Goal: Task Accomplishment & Management: Use online tool/utility

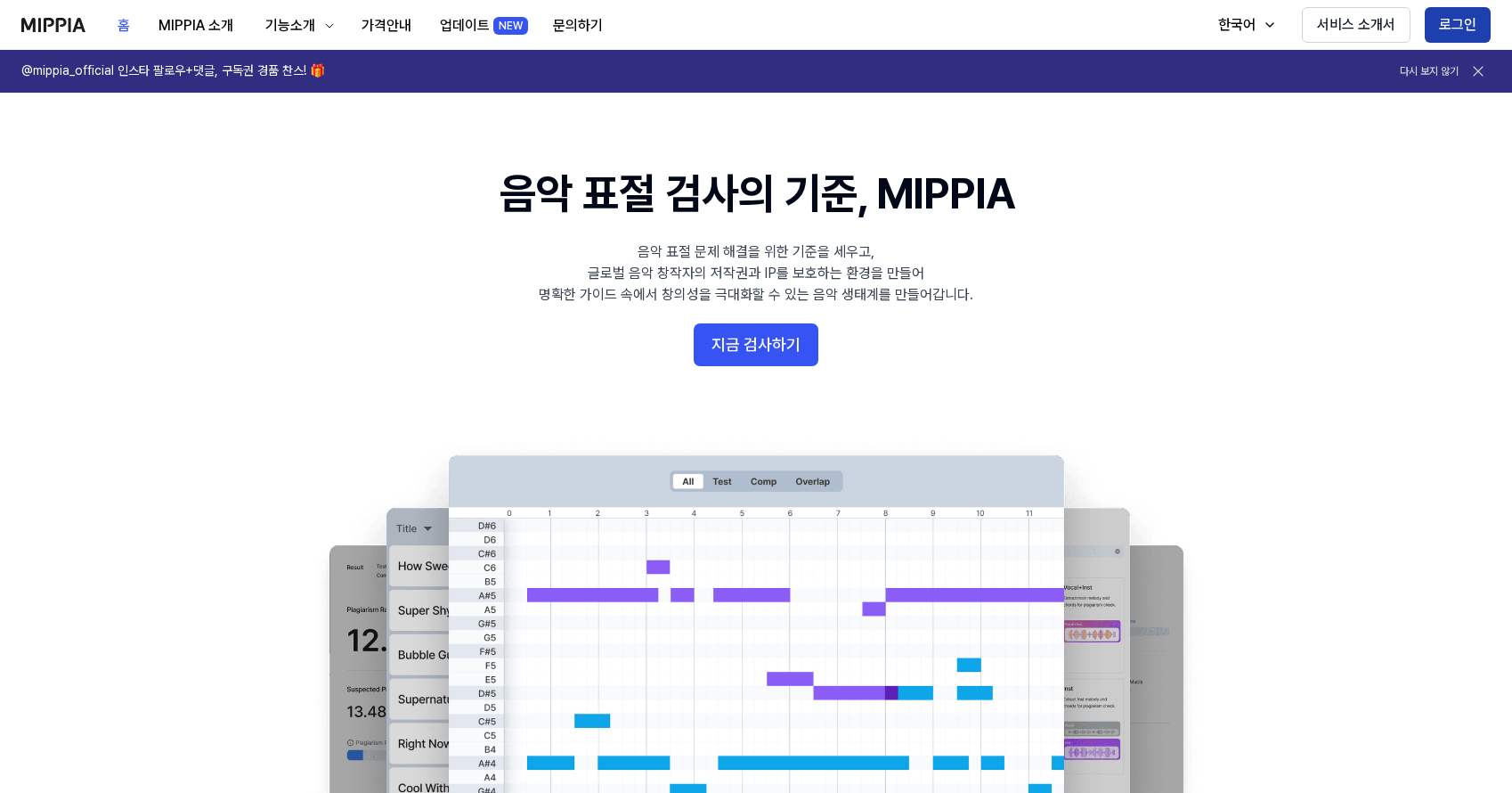
click at [1456, 30] on button "로그인" at bounding box center [1458, 24] width 66 height 35
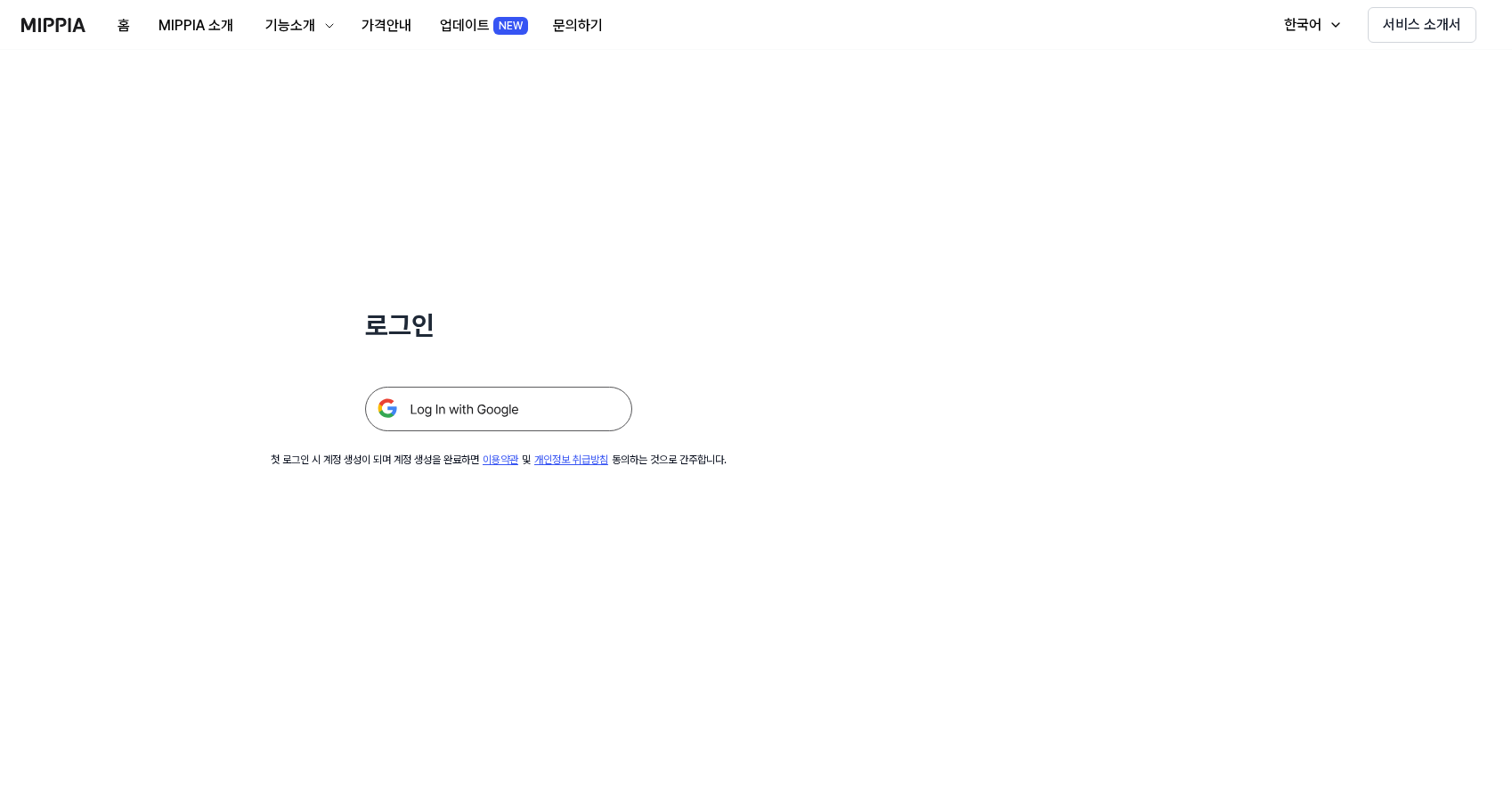
click at [535, 412] on img at bounding box center [498, 409] width 267 height 44
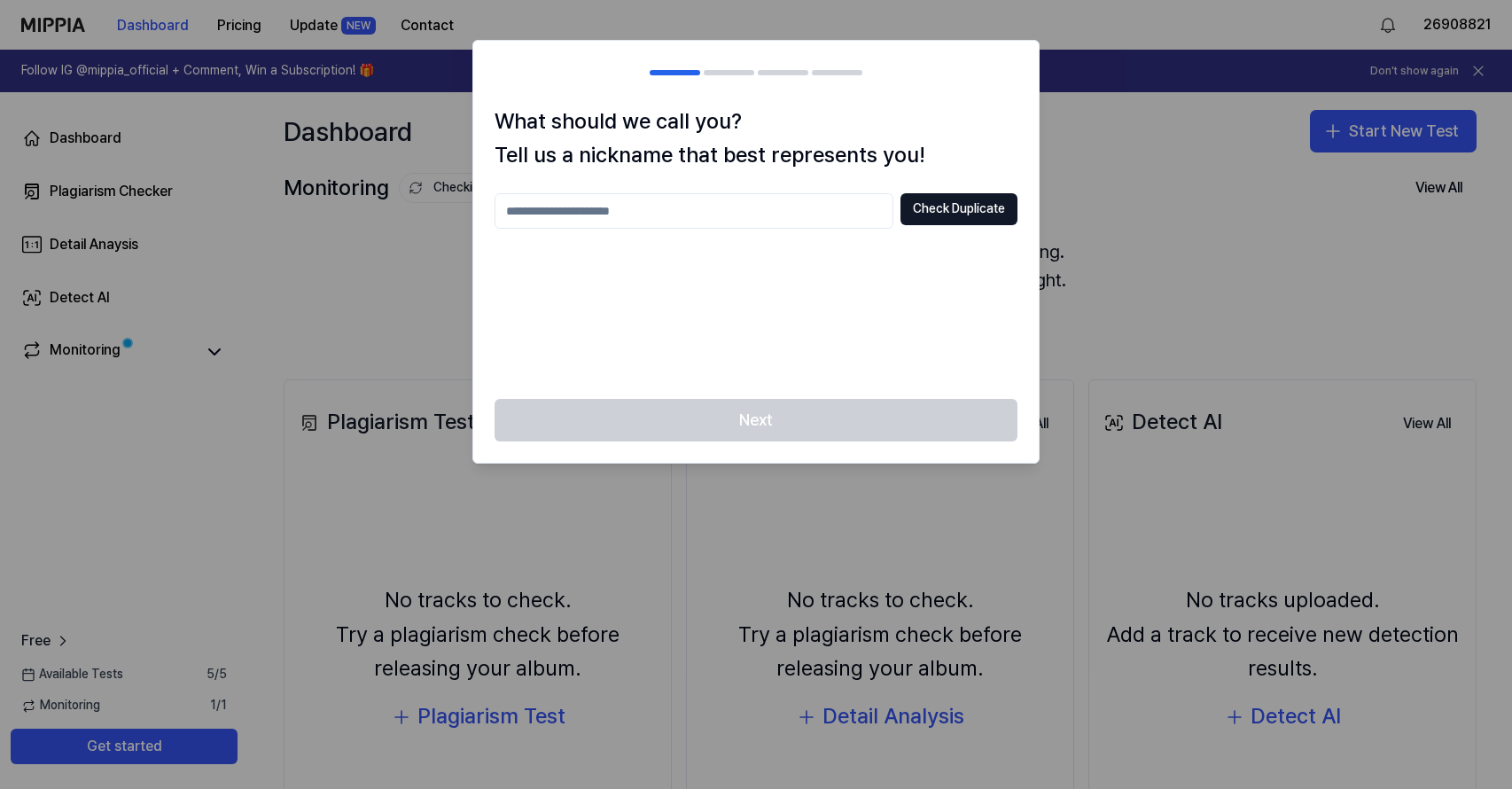
click at [749, 222] on input "text" at bounding box center [693, 210] width 399 height 35
click at [821, 214] on input "text" at bounding box center [693, 210] width 399 height 35
type input "*"
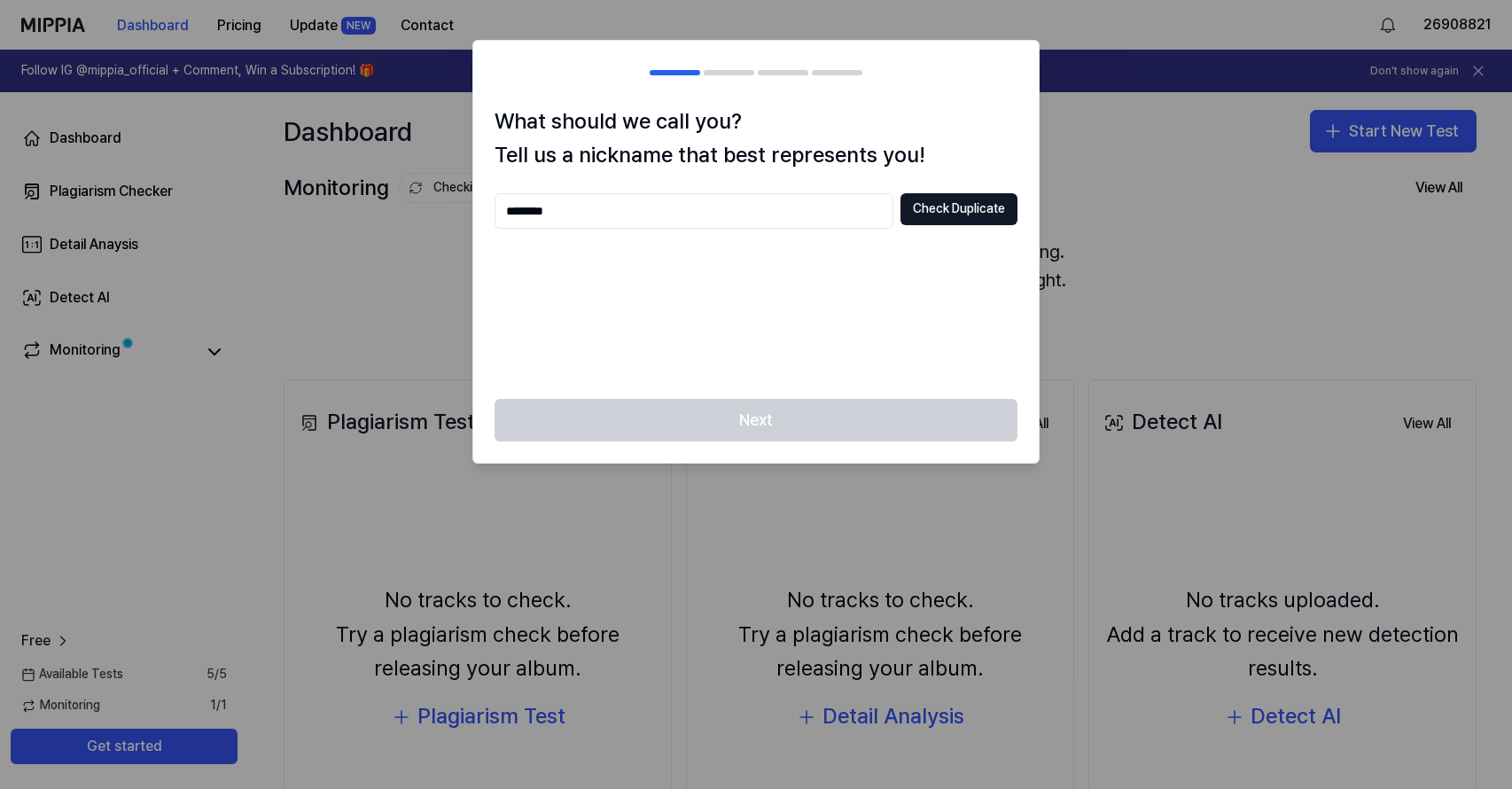
type input "********"
click at [965, 226] on div "******** Check Duplicate" at bounding box center [756, 210] width 523 height 35
click at [966, 219] on button "Check Duplicate" at bounding box center [959, 208] width 117 height 32
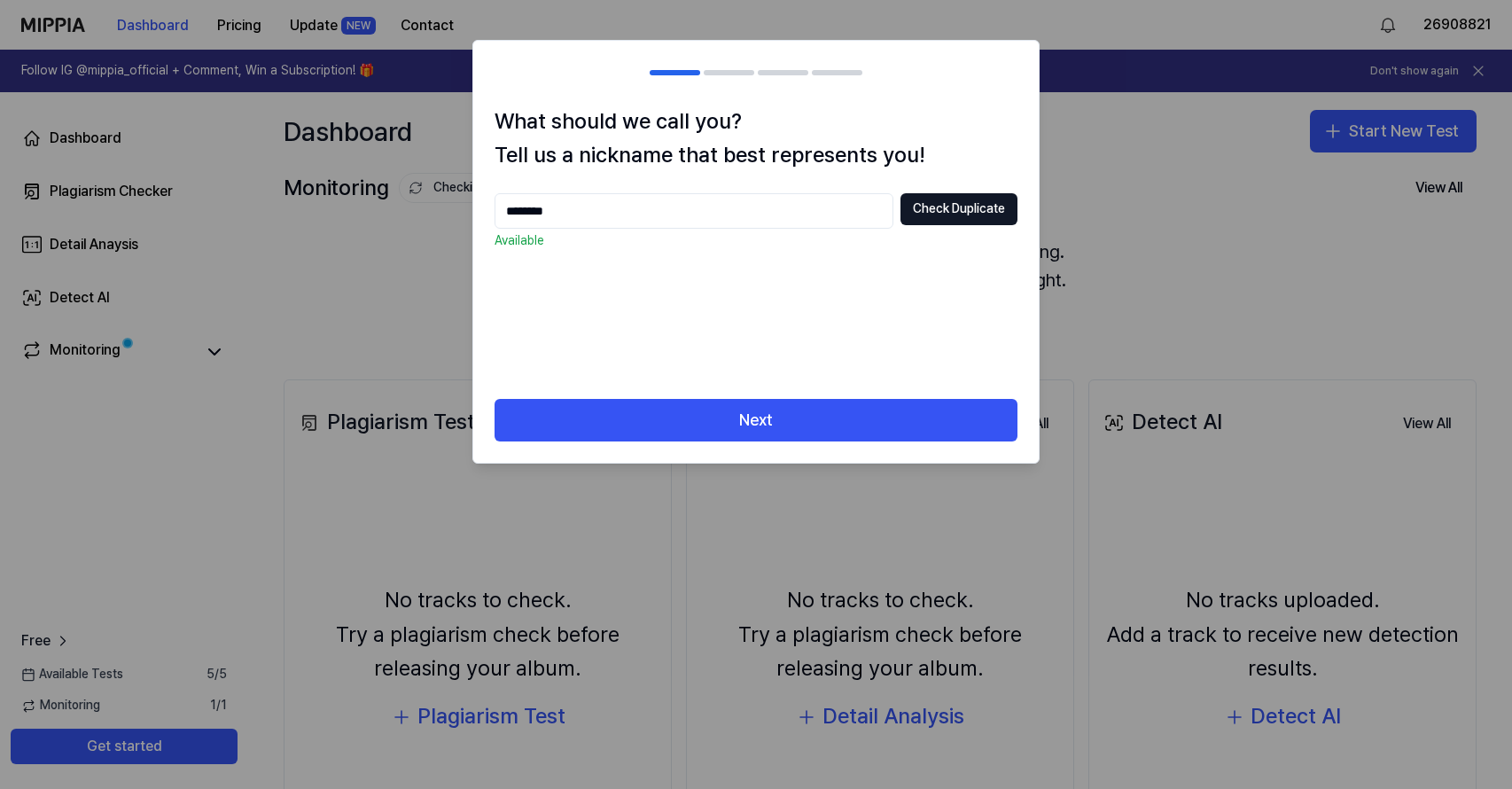
click at [749, 370] on div "******** Check Duplicate Available" at bounding box center [756, 285] width 523 height 184
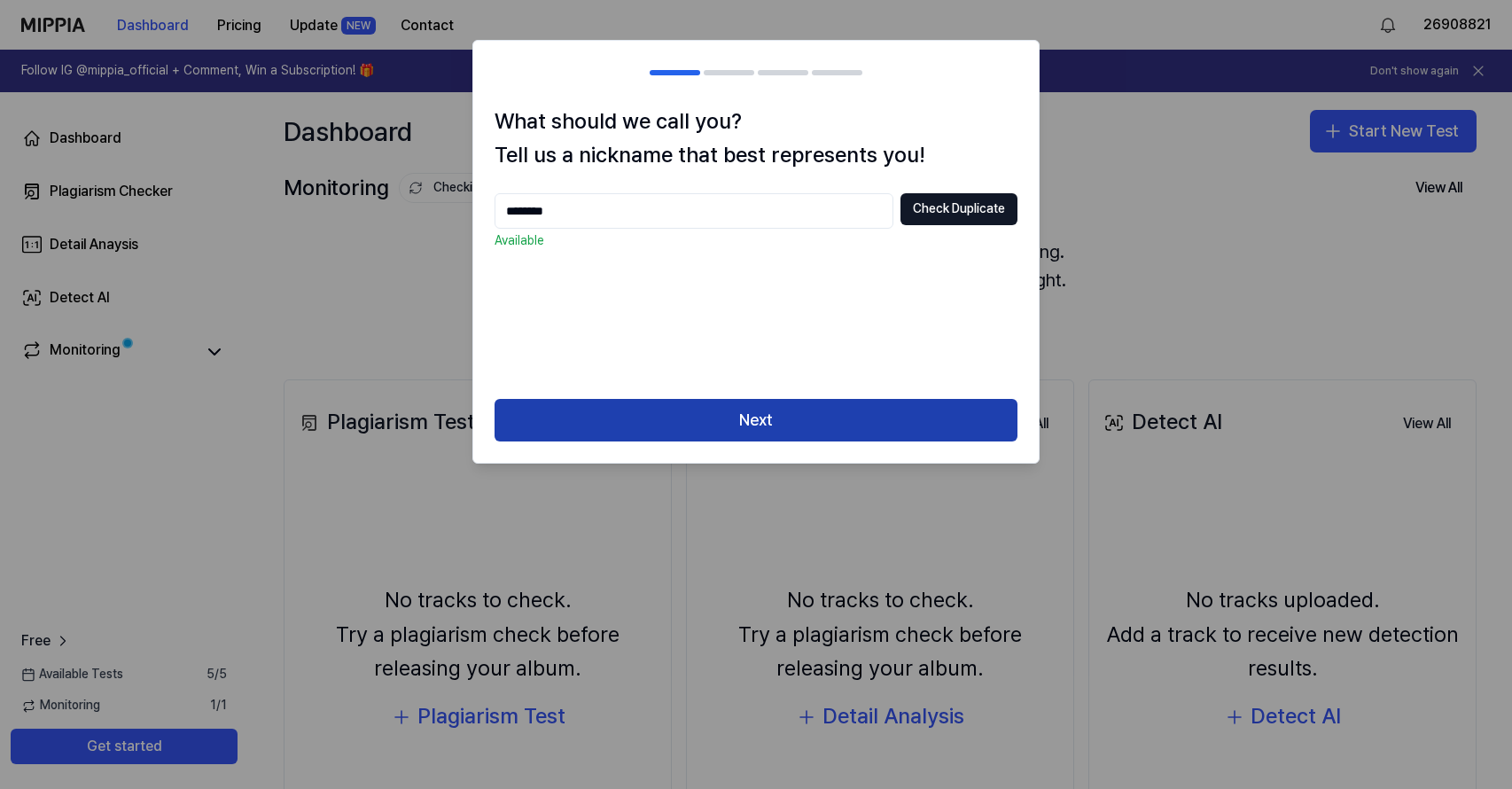
click at [765, 399] on button "Next" at bounding box center [756, 419] width 523 height 42
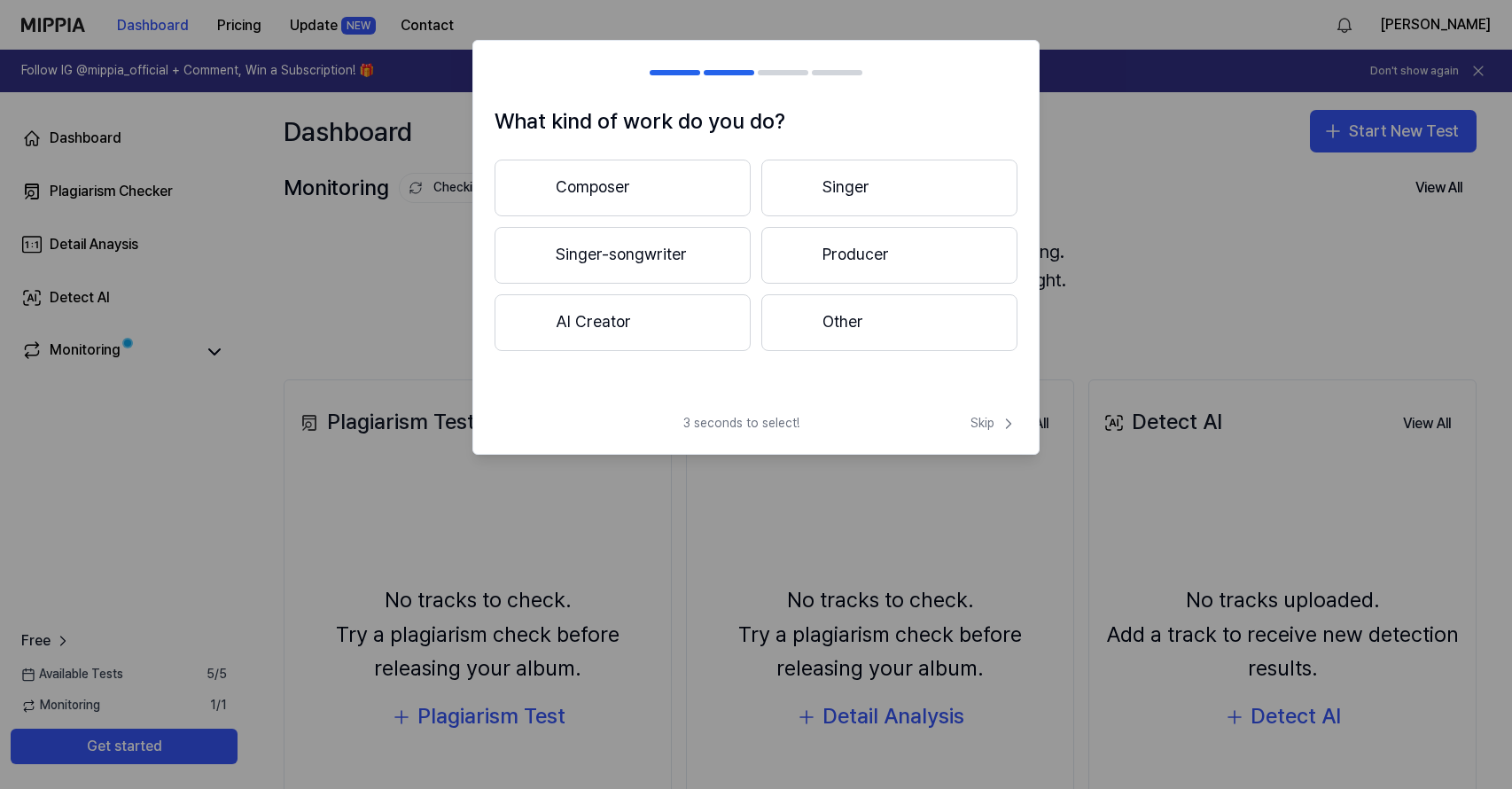
click at [792, 381] on div "What kind of work do you do? Composer Singer Singer-songwriter Producer AI Crea…" at bounding box center [756, 252] width 565 height 296
click at [916, 259] on button "Producer" at bounding box center [889, 255] width 256 height 57
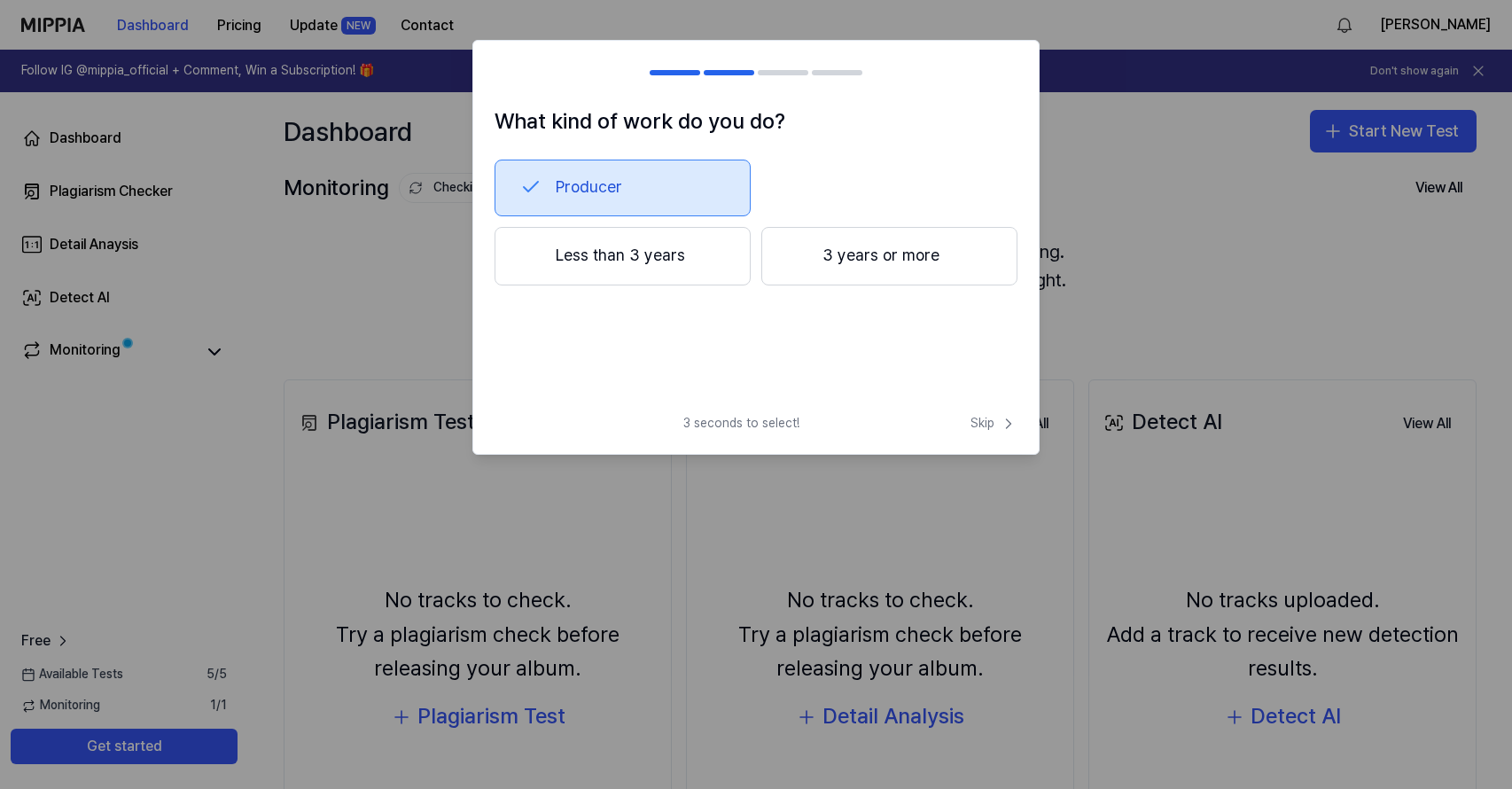
click at [748, 334] on div "Producer Less than 3 years 3 years or more" at bounding box center [756, 252] width 523 height 184
click at [820, 254] on button "3 years or more" at bounding box center [889, 256] width 256 height 59
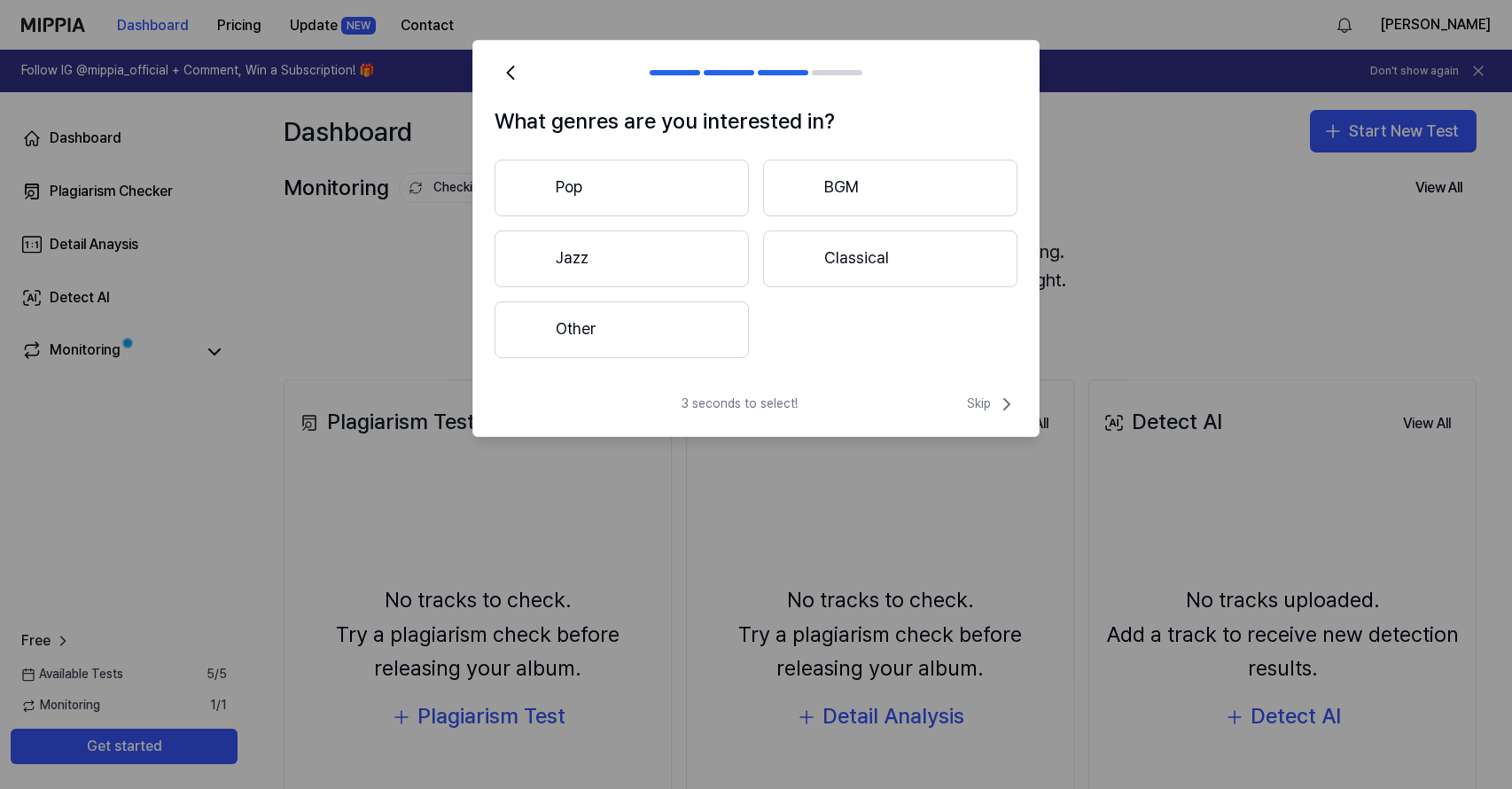
click at [716, 180] on button "Pop" at bounding box center [621, 188] width 254 height 57
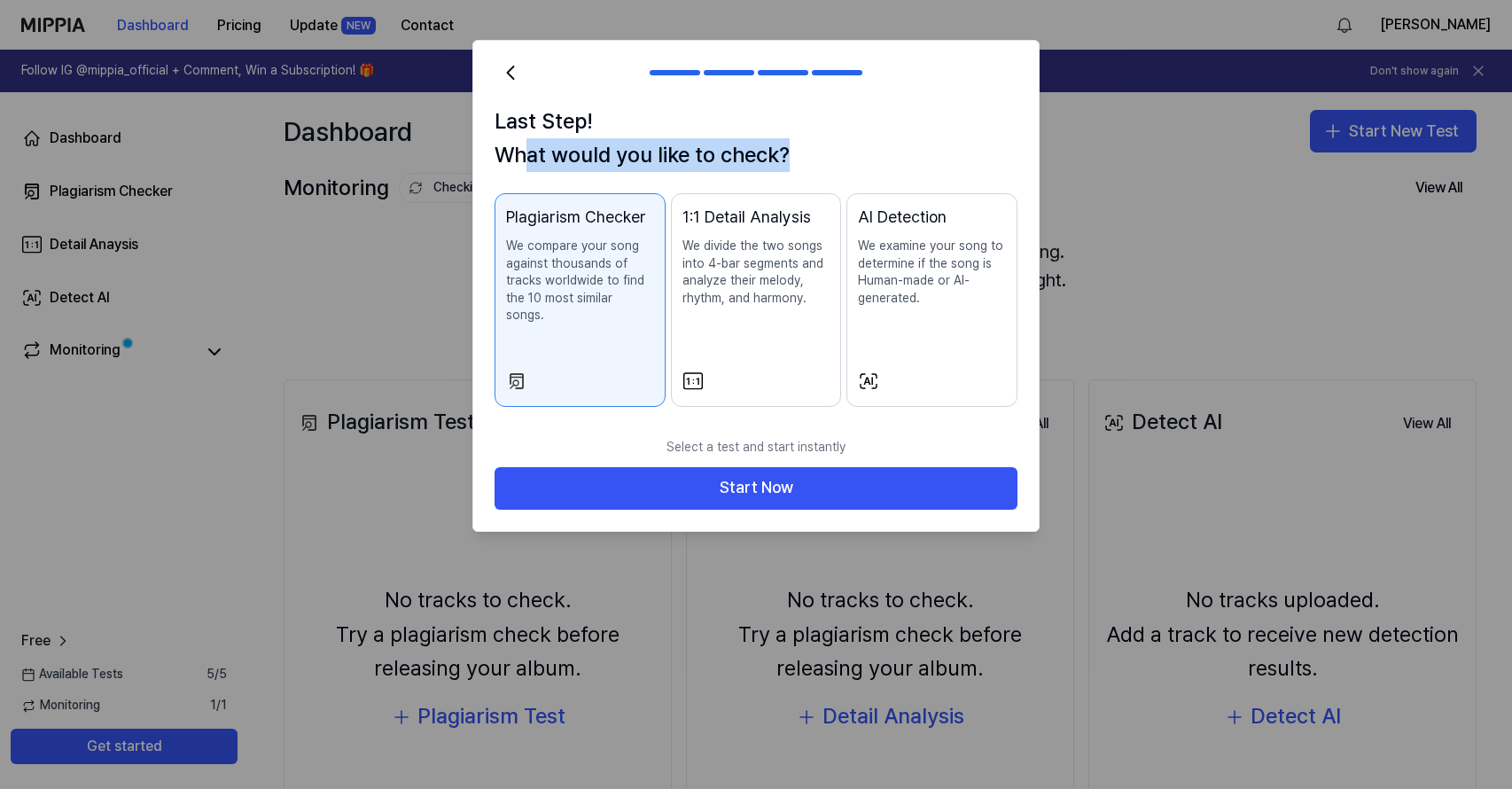
drag, startPoint x: 532, startPoint y: 151, endPoint x: 851, endPoint y: 166, distance: 319.4
click at [851, 166] on h1 "Last Step! What would you like to check?" at bounding box center [756, 139] width 523 height 69
click at [874, 162] on h1 "Last Step! What would you like to check?" at bounding box center [756, 139] width 523 height 69
drag, startPoint x: 892, startPoint y: 155, endPoint x: 909, endPoint y: 114, distance: 44.4
click at [909, 114] on h1 "Last Step! What would you like to check?" at bounding box center [756, 139] width 523 height 69
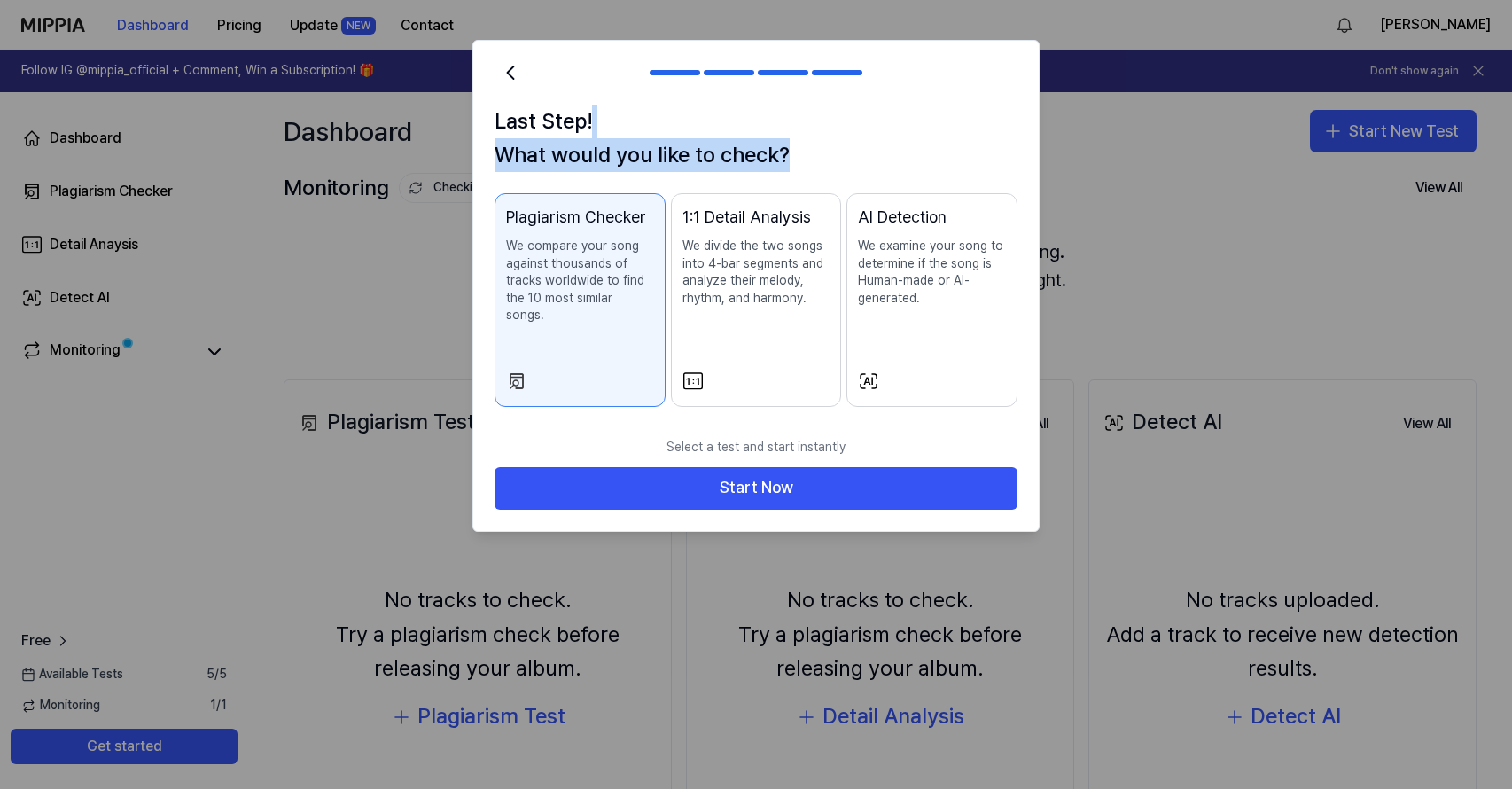
click at [909, 114] on h1 "Last Step! What would you like to check?" at bounding box center [756, 139] width 523 height 69
click at [764, 335] on div "1:1 Detail Analysis We divide the two songs into 4-bar segments and analyze the…" at bounding box center [756, 273] width 148 height 137
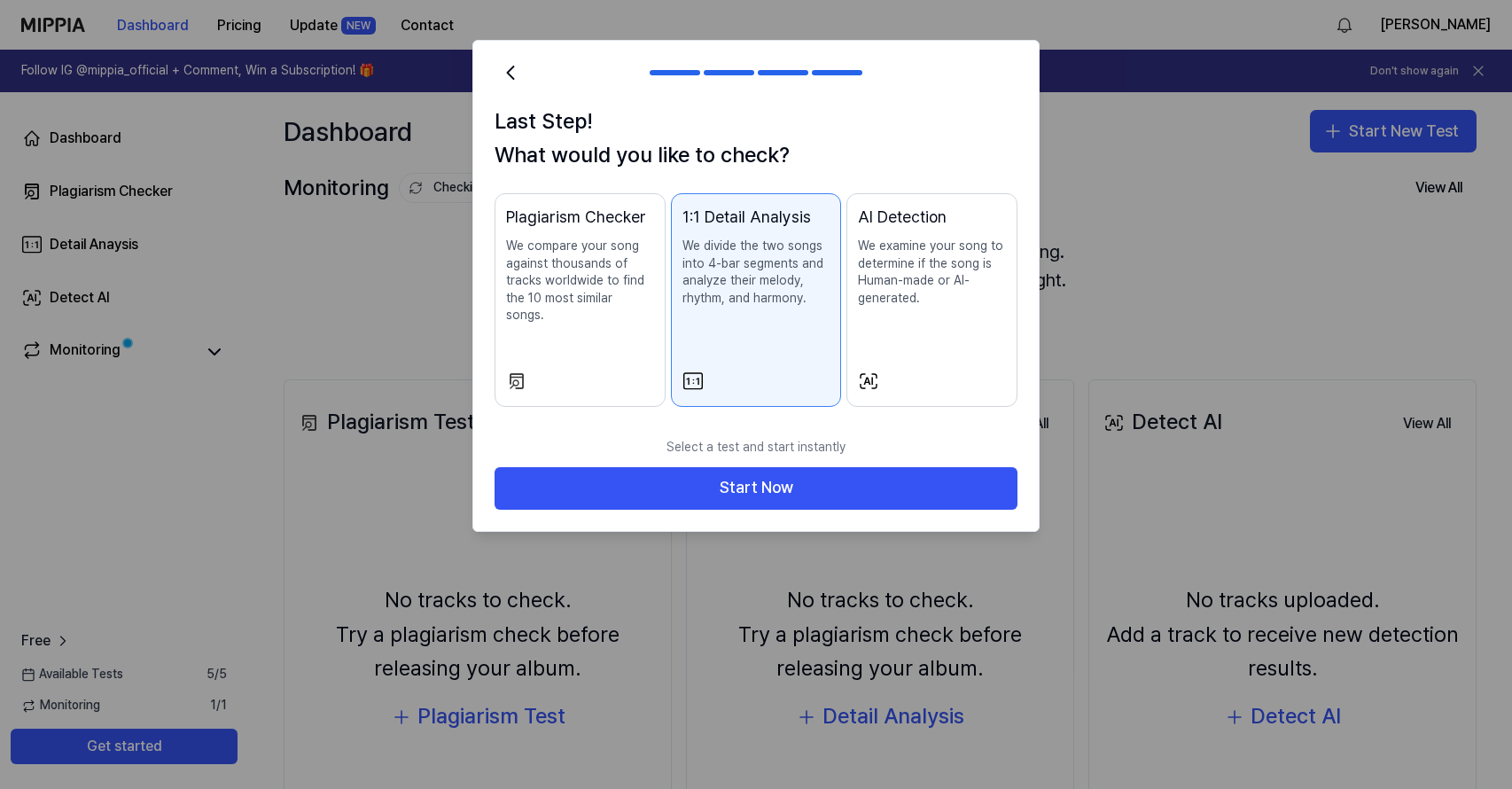
click at [943, 324] on div "AI Detection We examine your song to determine if the song is Human-made or AI-…" at bounding box center [931, 273] width 148 height 137
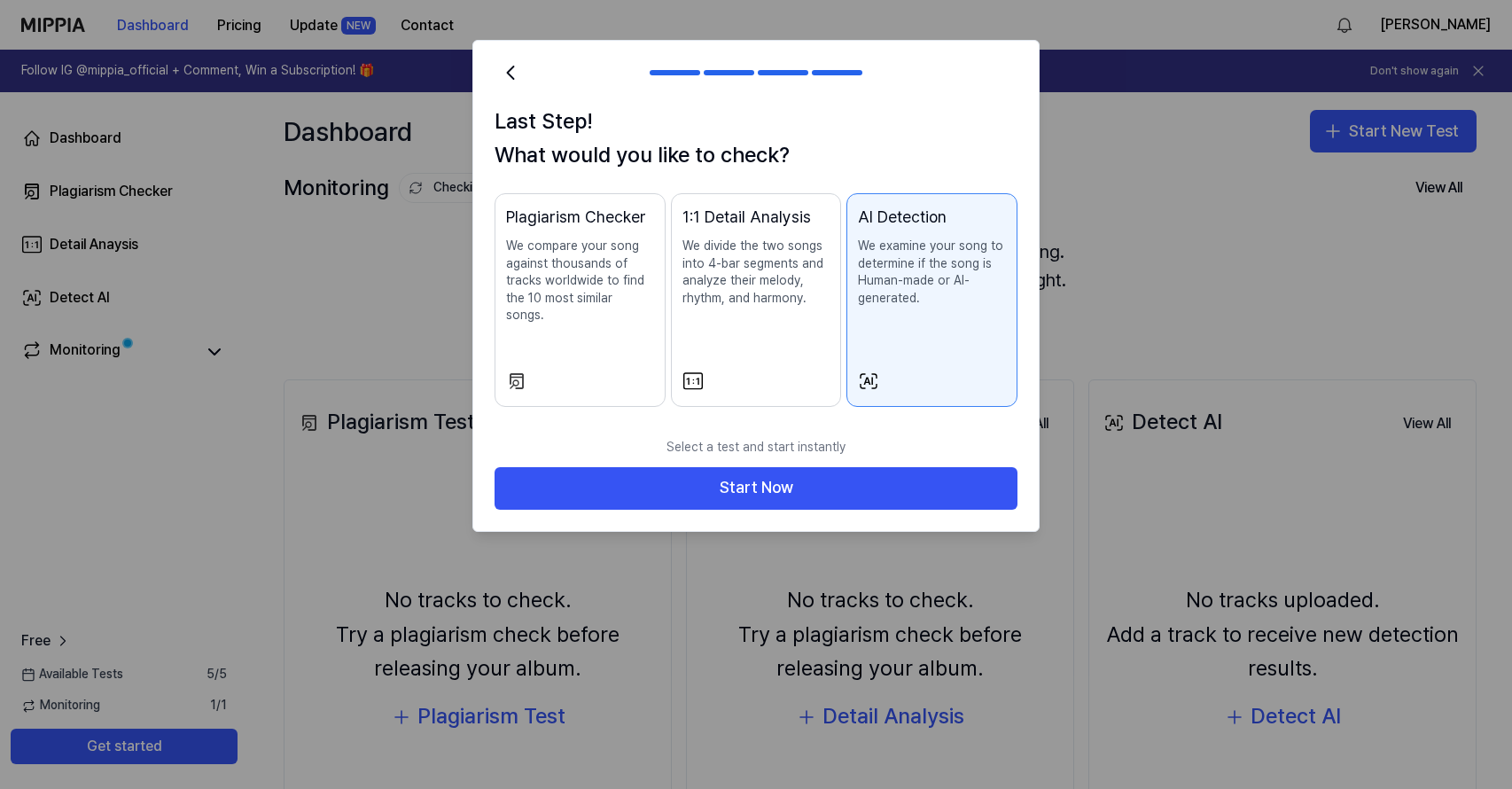
click at [765, 371] on div at bounding box center [756, 381] width 148 height 22
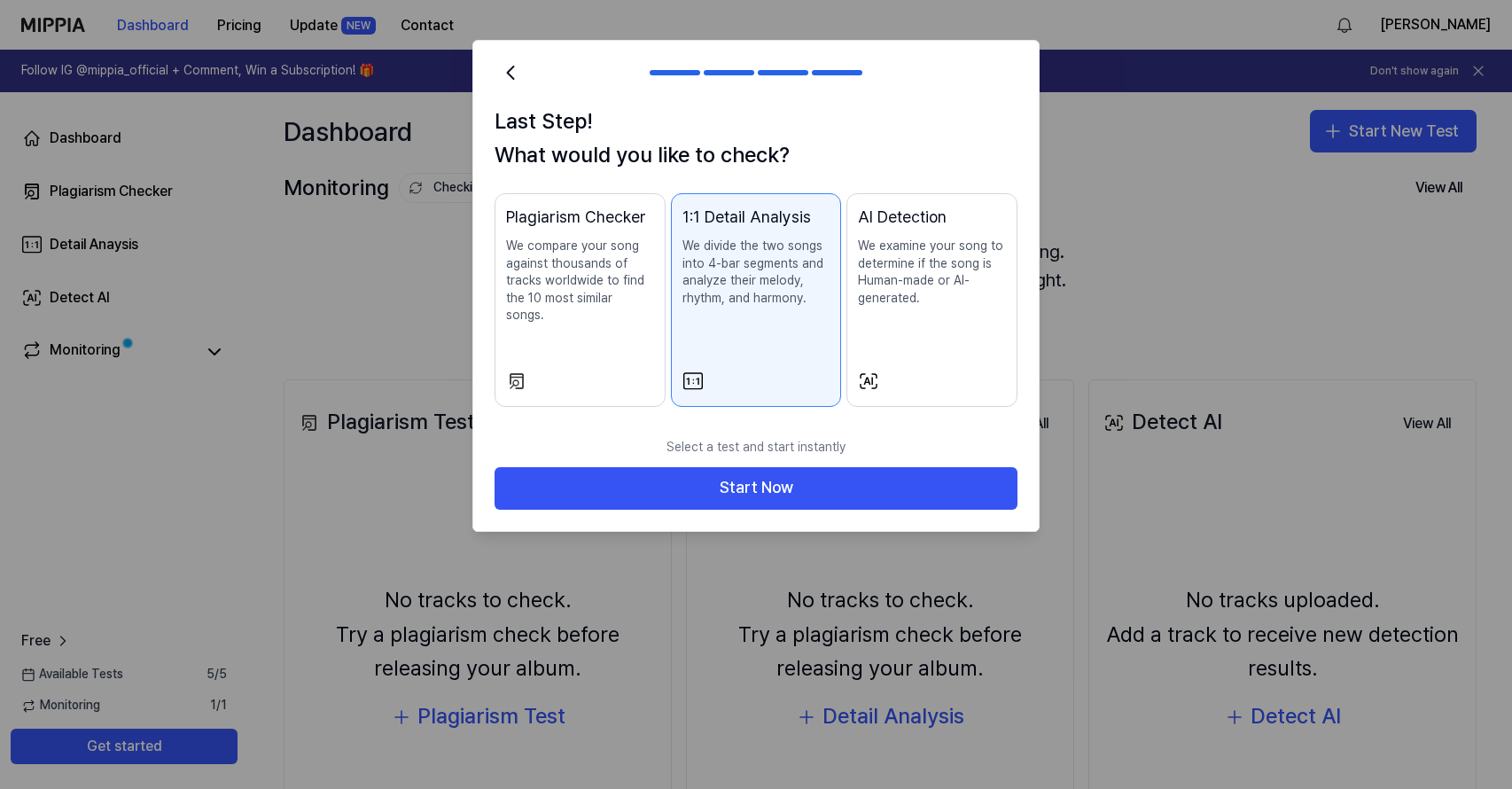
click at [913, 371] on div at bounding box center [931, 381] width 148 height 22
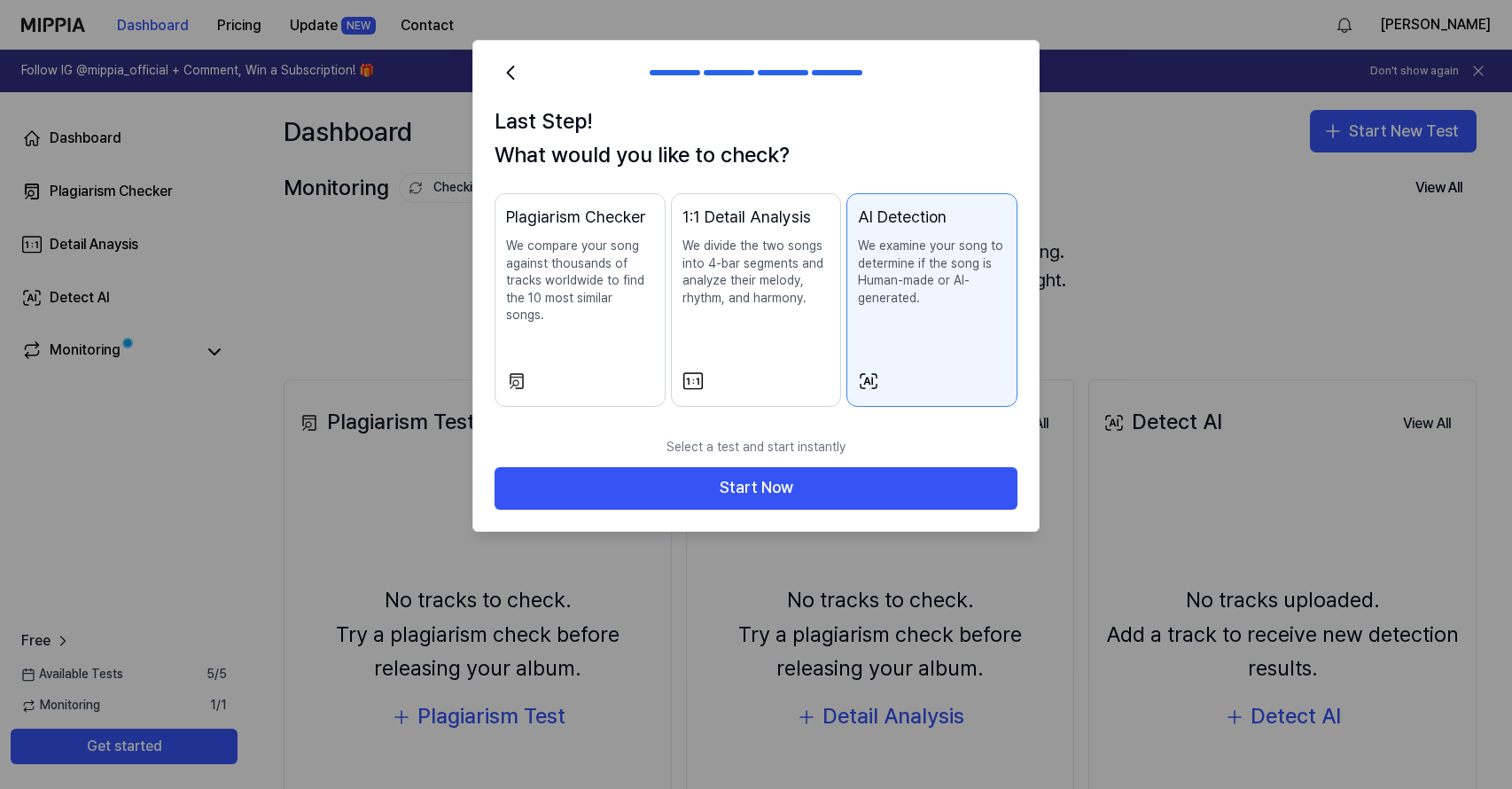
click at [600, 335] on div "Plagiarism Checker We compare your song against thousands of tracks worldwide t…" at bounding box center [580, 282] width 148 height 155
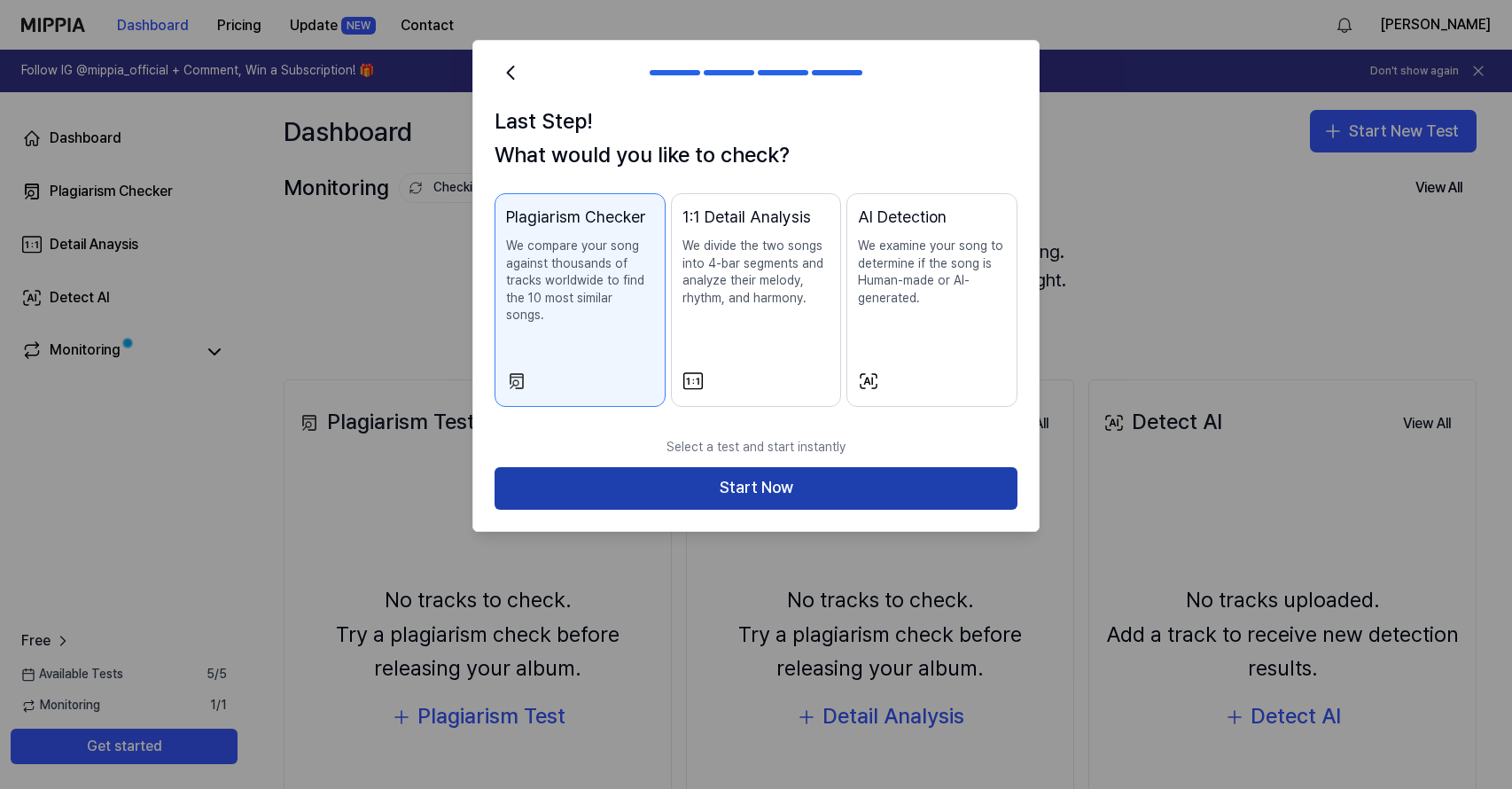
click at [930, 482] on button "Start Now" at bounding box center [756, 488] width 523 height 42
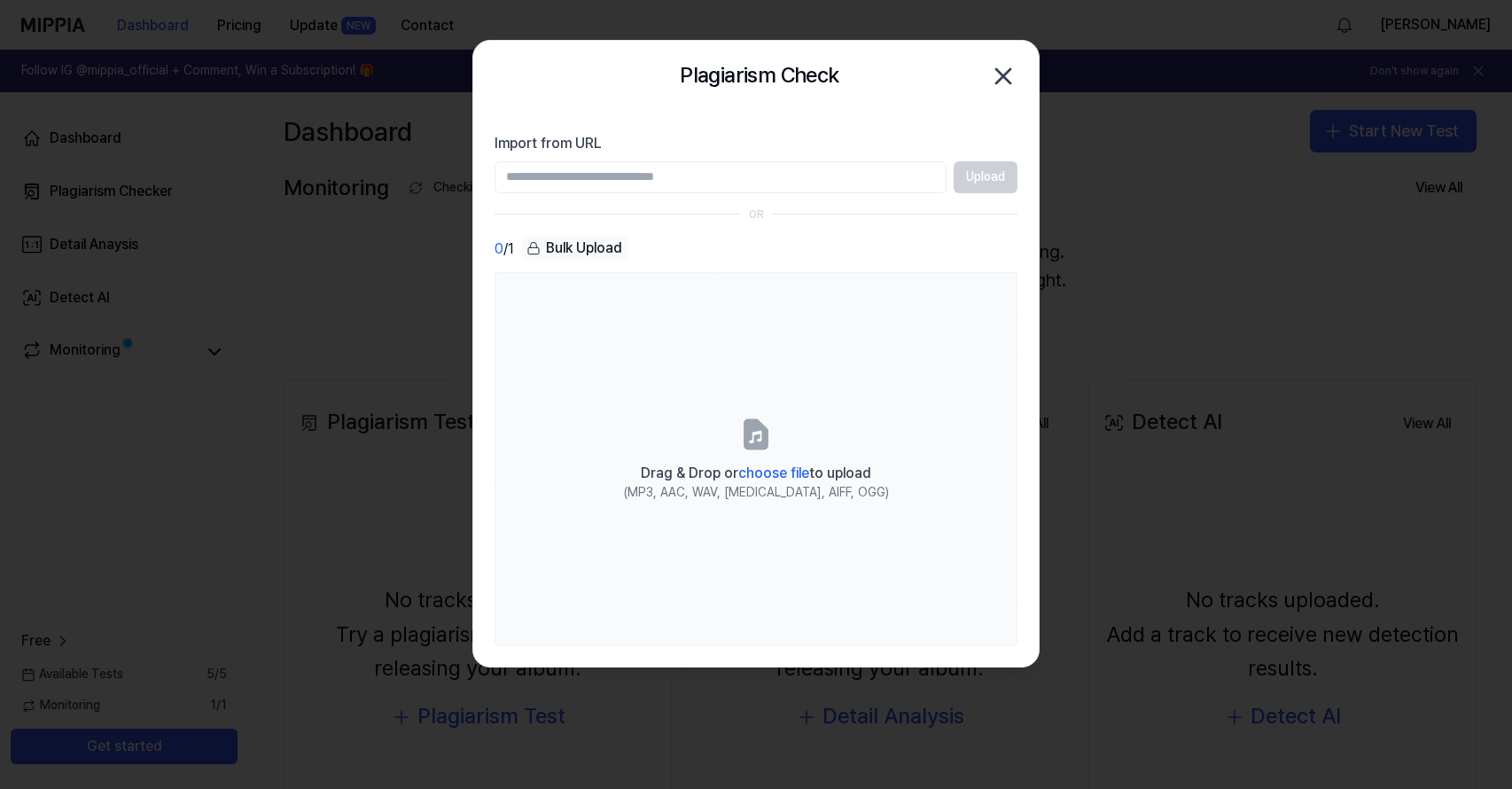
click at [669, 190] on input "Import from URL" at bounding box center [719, 177] width 452 height 32
click at [771, 172] on input "Import from URL" at bounding box center [719, 177] width 452 height 32
click at [670, 178] on input "Import from URL" at bounding box center [719, 177] width 452 height 32
click at [698, 195] on section "Import from URL Upload OR 0 / 1 Bulk Upload Drag & Drop or choose file to uploa…" at bounding box center [756, 389] width 565 height 555
click at [690, 181] on input "Import from URL" at bounding box center [719, 177] width 452 height 32
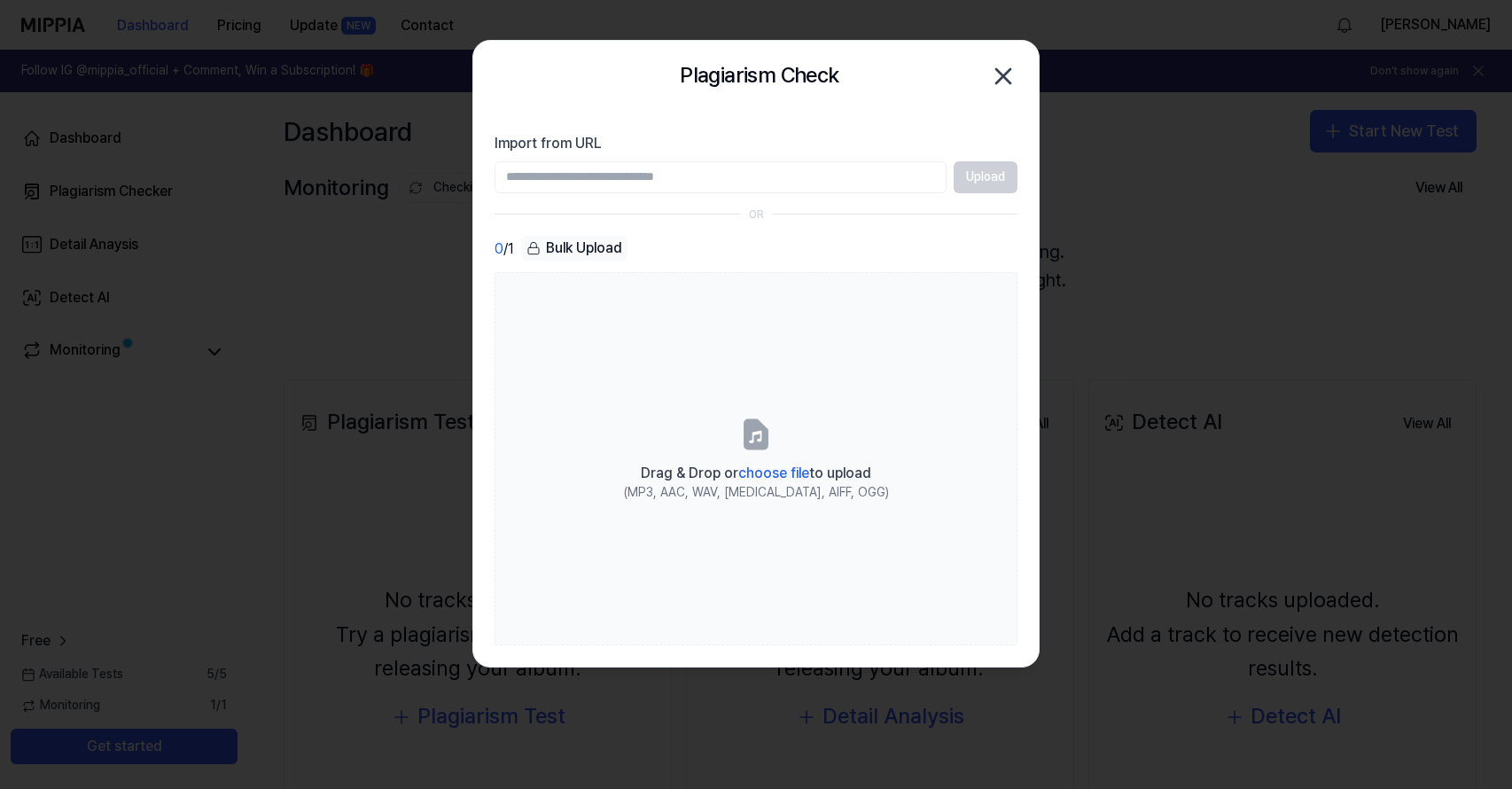
click at [1012, 88] on icon "button" at bounding box center [1003, 76] width 28 height 28
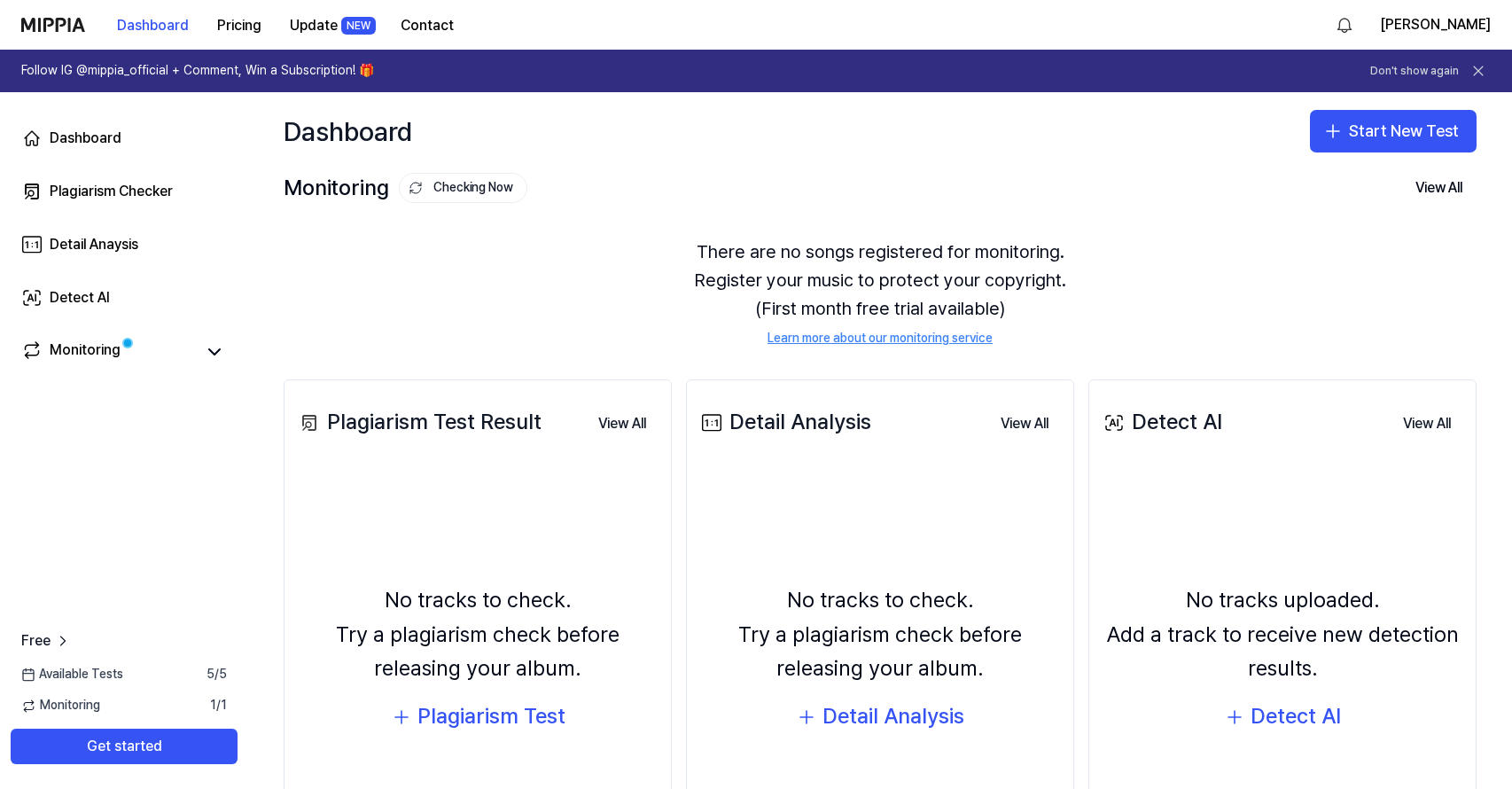
click at [1485, 63] on icon at bounding box center [1479, 71] width 18 height 18
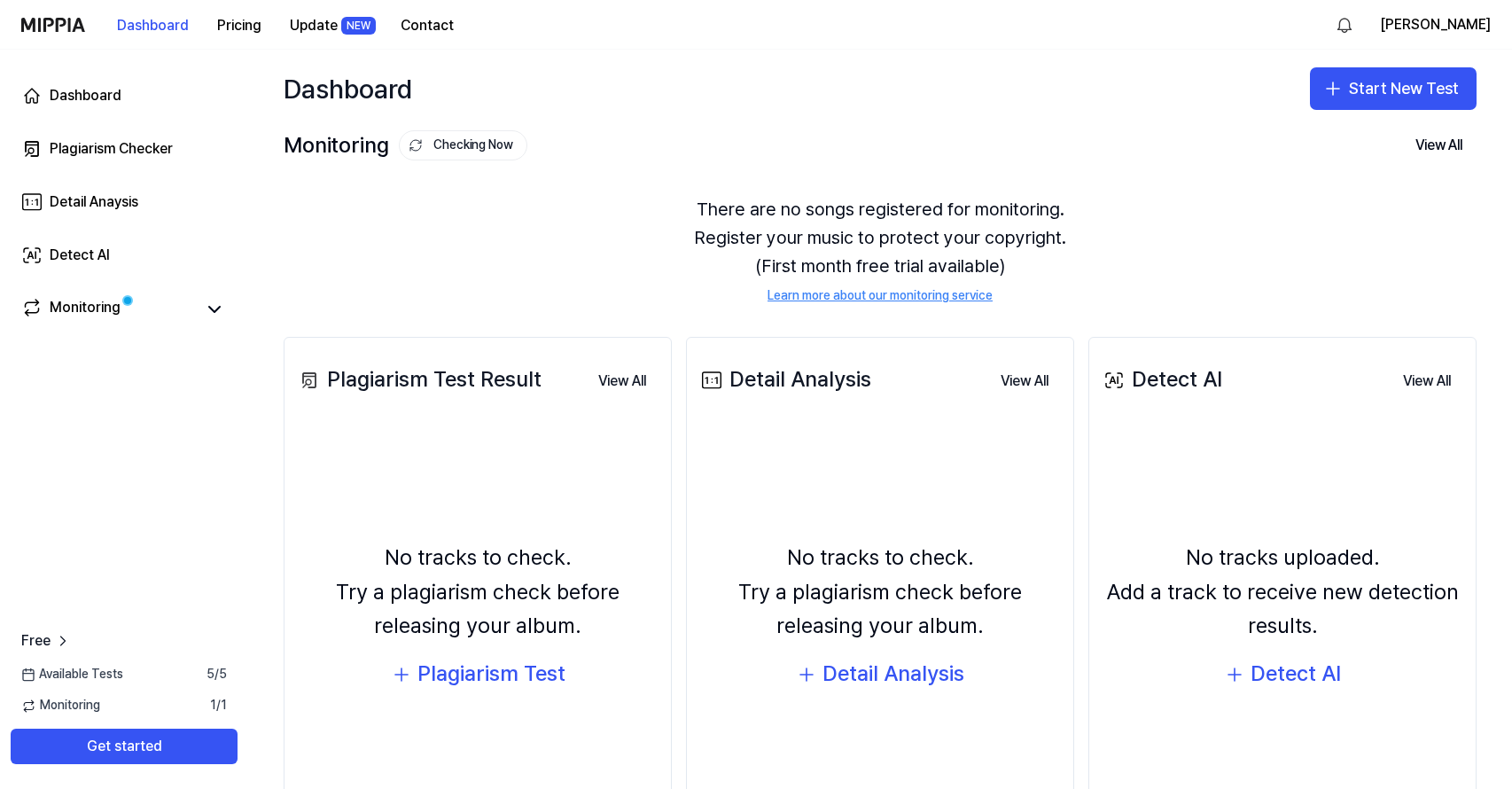
click at [40, 20] on img at bounding box center [53, 25] width 64 height 14
click at [129, 20] on button "Dashboard" at bounding box center [152, 25] width 100 height 35
click at [89, 14] on div "Dashboard Pricing Update NEW Contact" at bounding box center [244, 24] width 446 height 49
click at [372, 26] on div "NEW" at bounding box center [358, 26] width 34 height 18
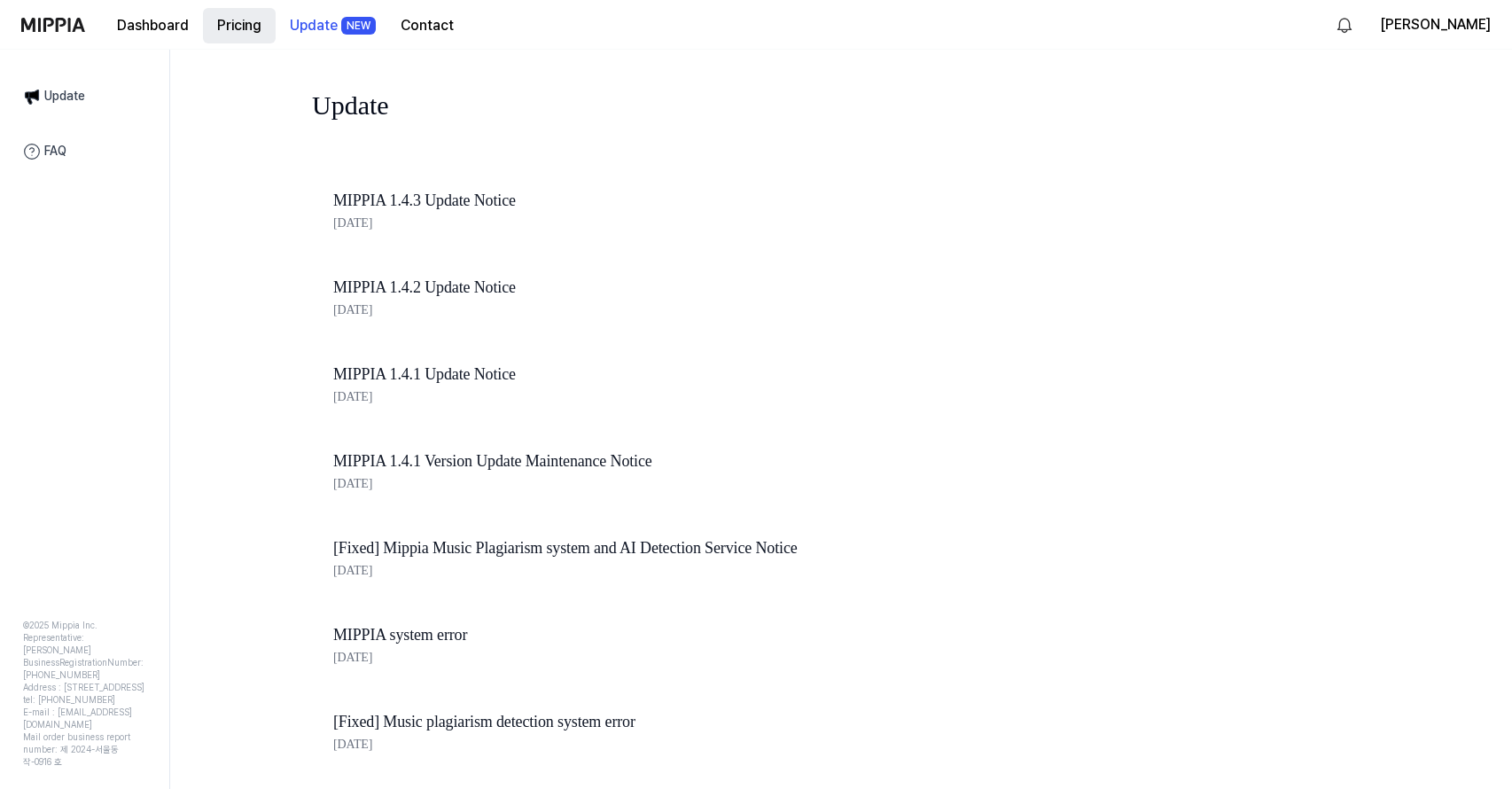
click at [235, 30] on button "Pricing" at bounding box center [239, 25] width 73 height 35
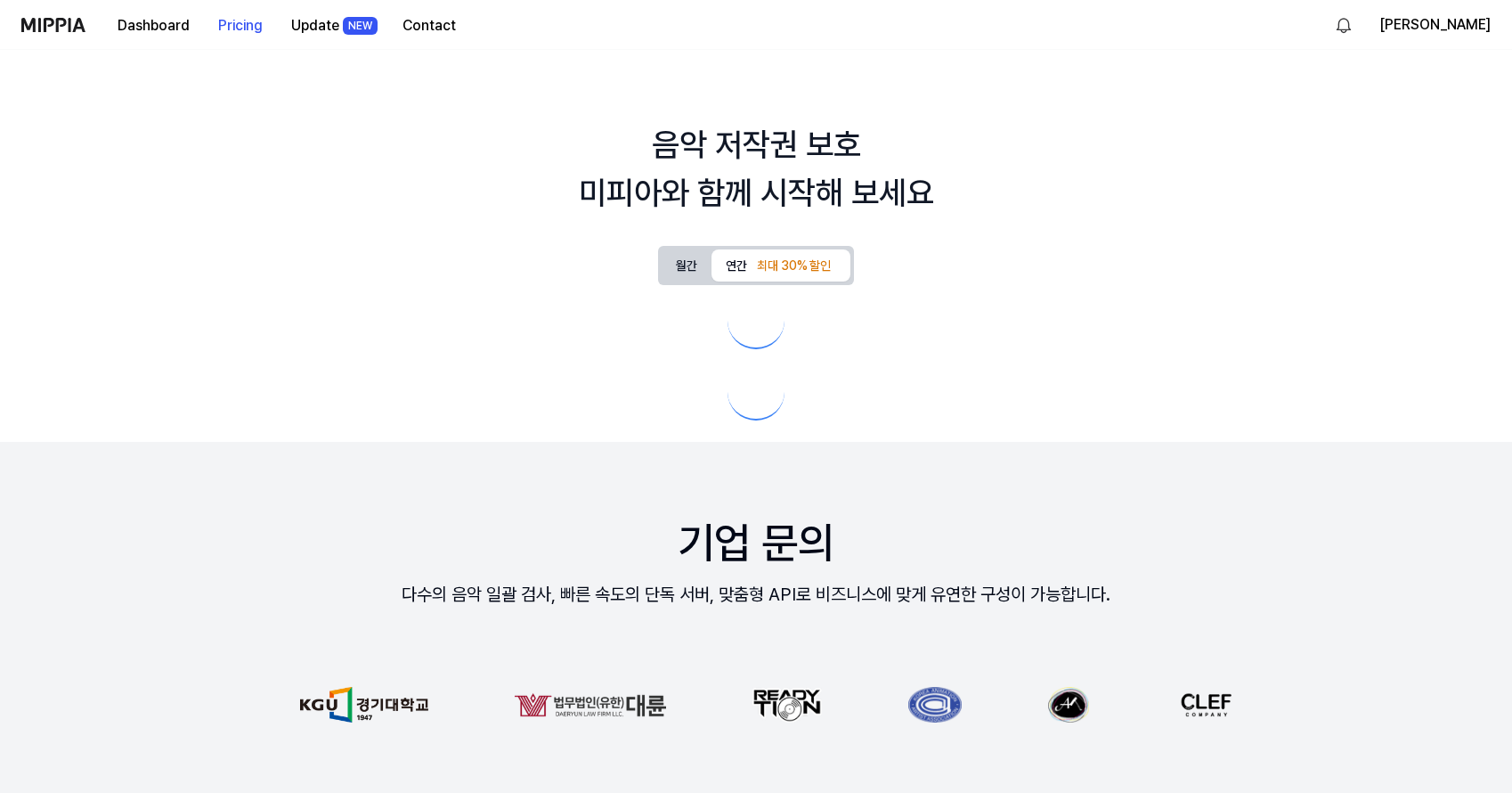
click at [43, 19] on img at bounding box center [53, 25] width 64 height 15
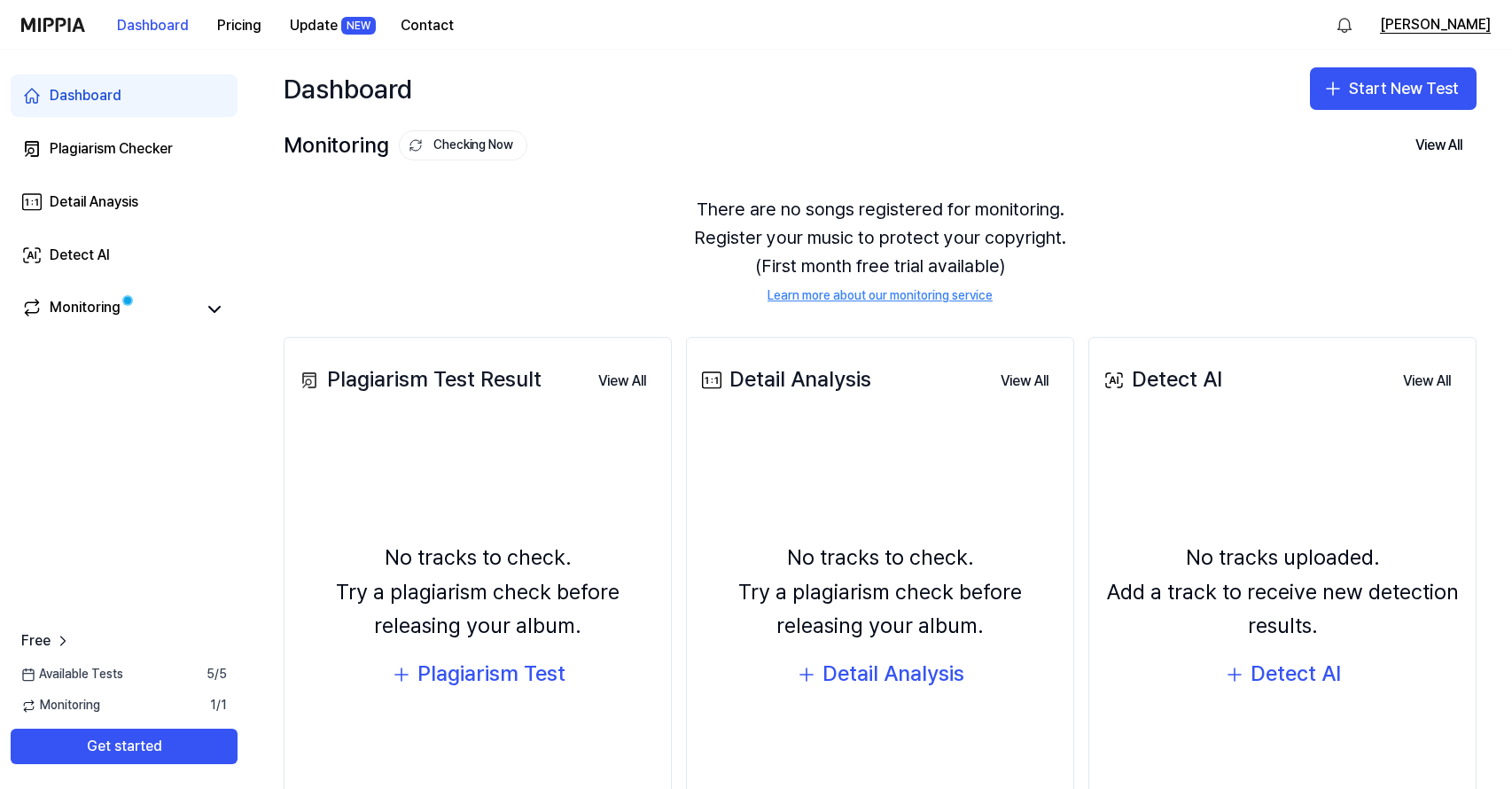
click at [1448, 26] on button "[PERSON_NAME]" at bounding box center [1434, 25] width 111 height 22
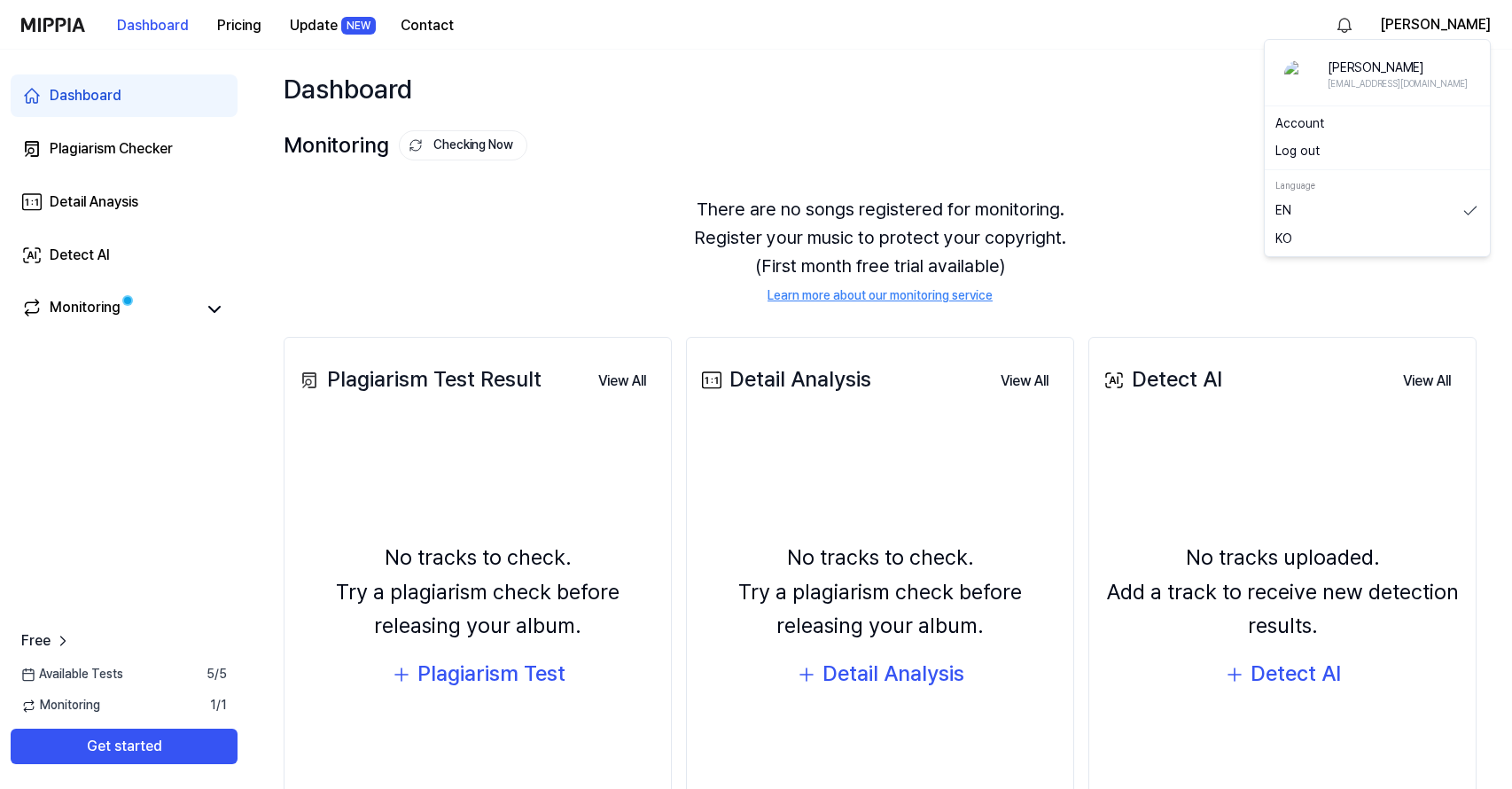
click at [1335, 152] on button "Log out" at bounding box center [1377, 151] width 204 height 18
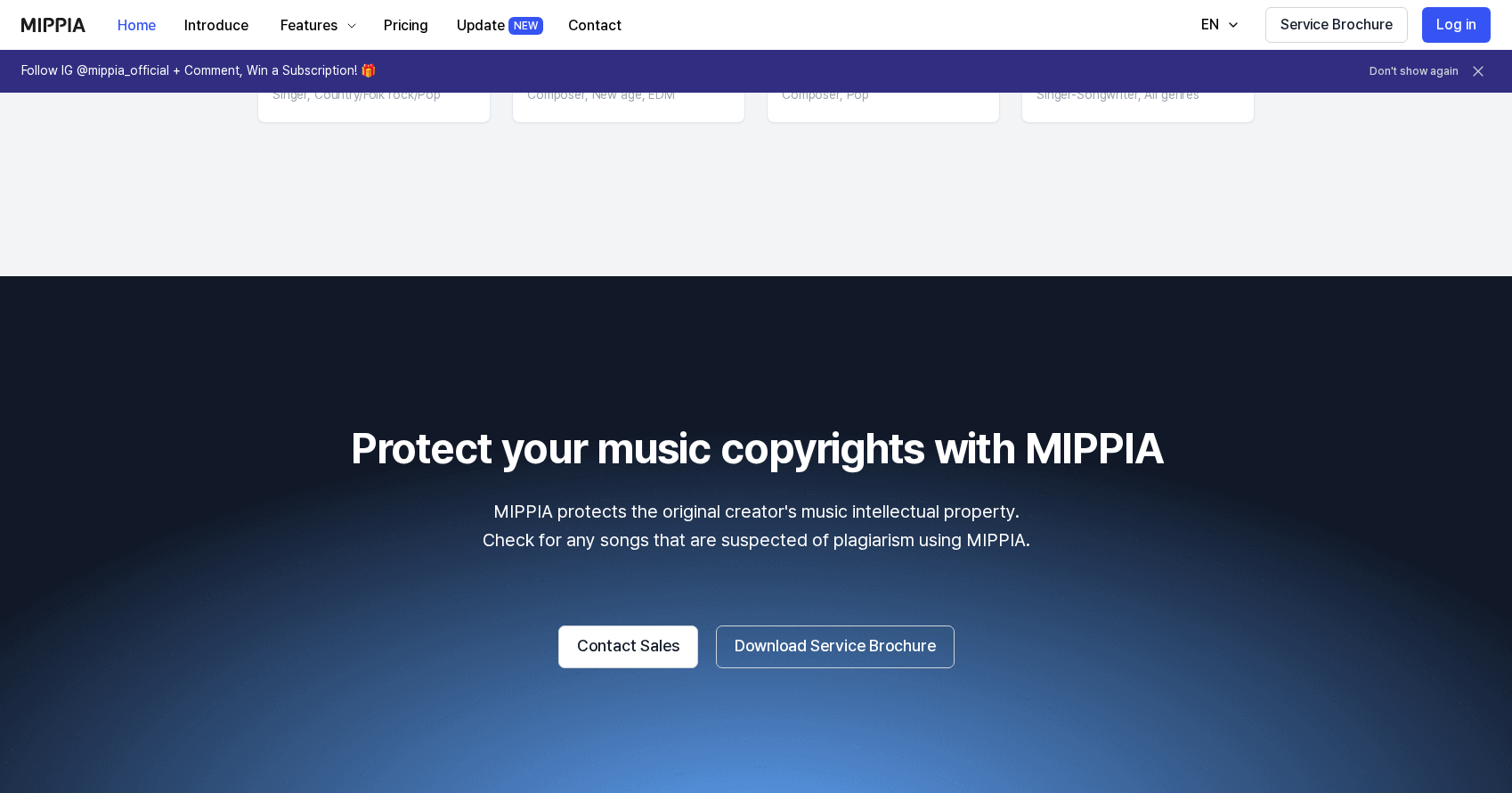
scroll to position [3070, 0]
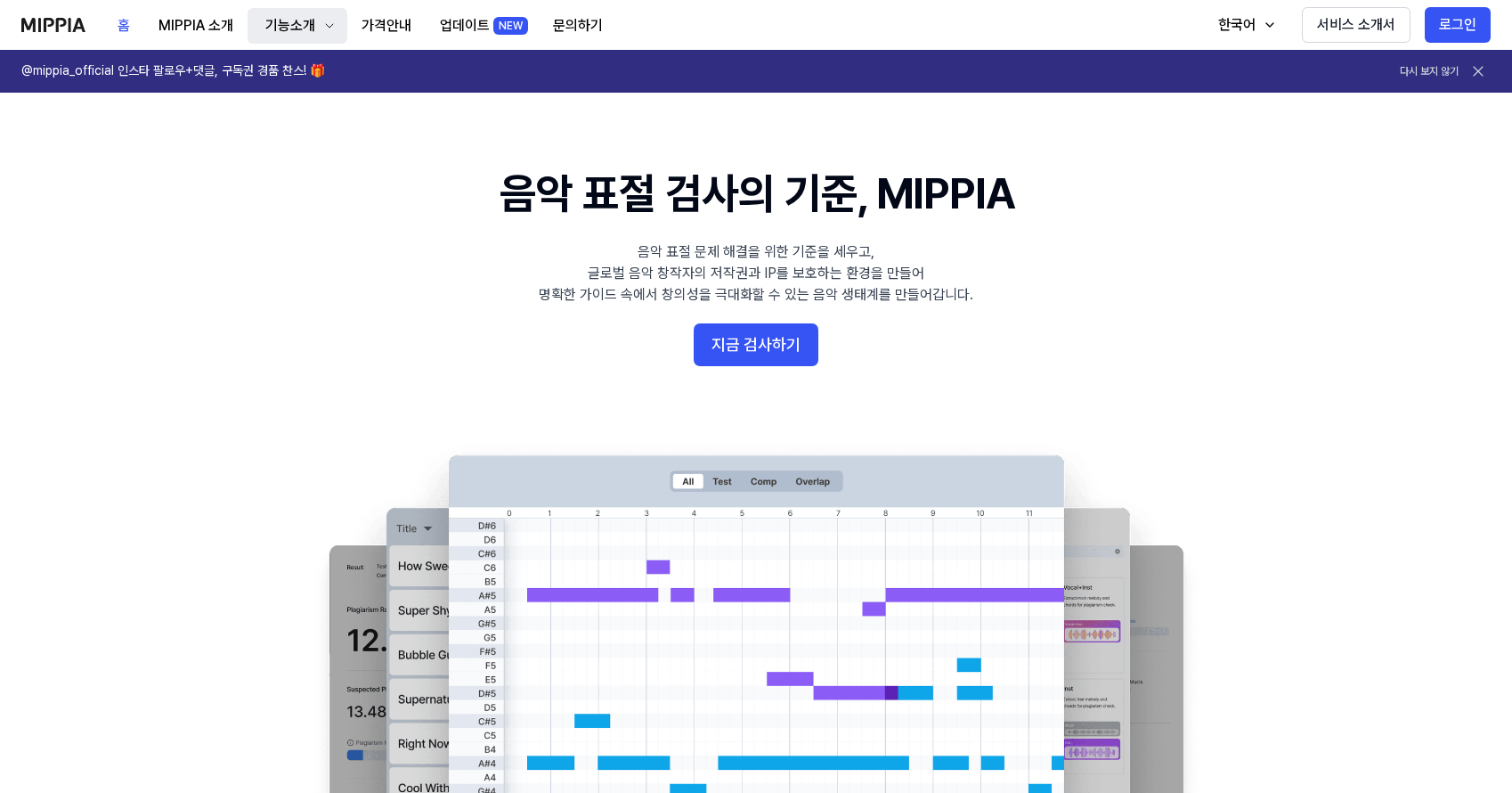
click at [312, 27] on div "기능소개" at bounding box center [290, 26] width 57 height 22
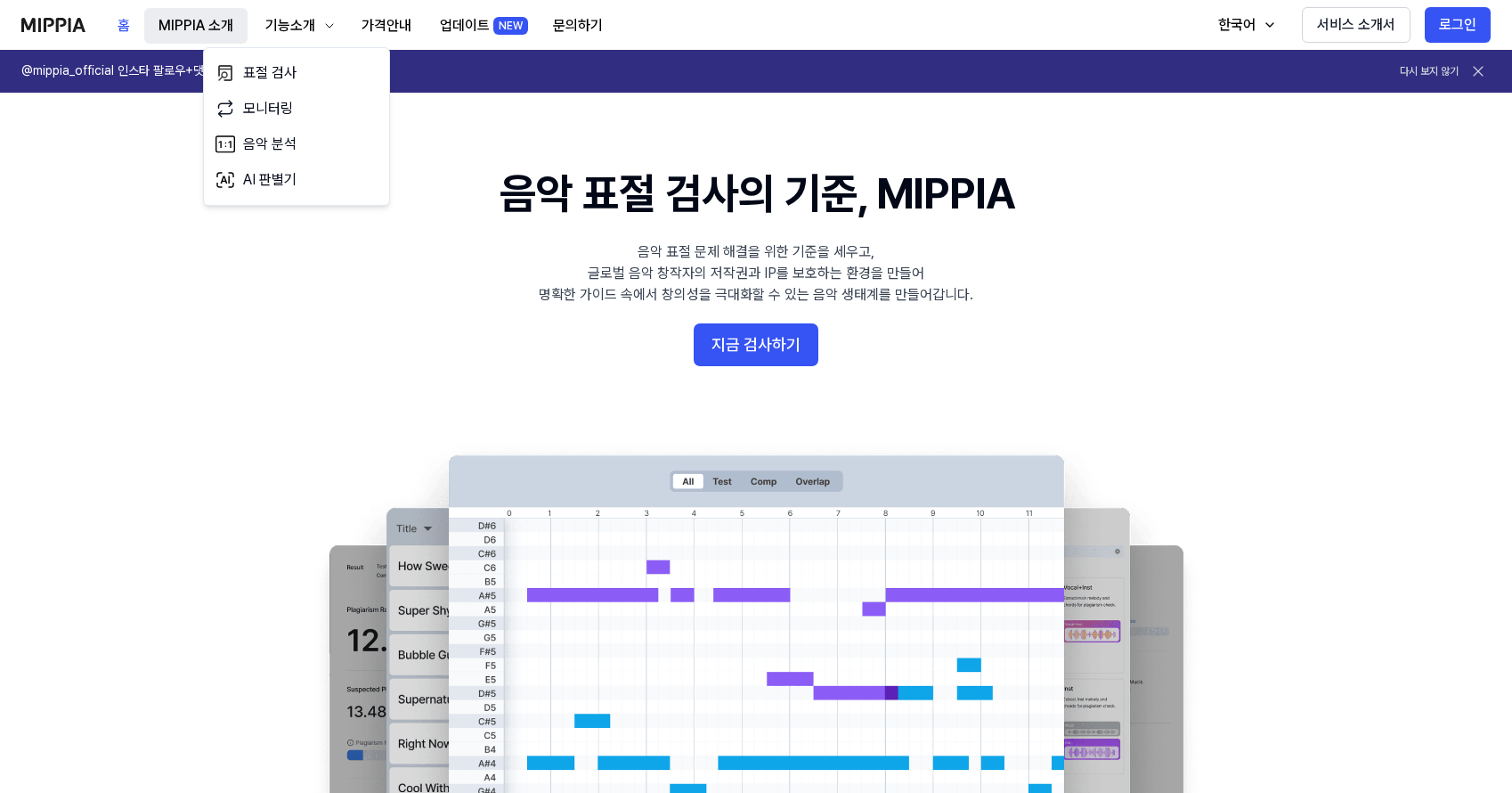
click at [231, 25] on button "MIPPIA 소개" at bounding box center [196, 25] width 103 height 35
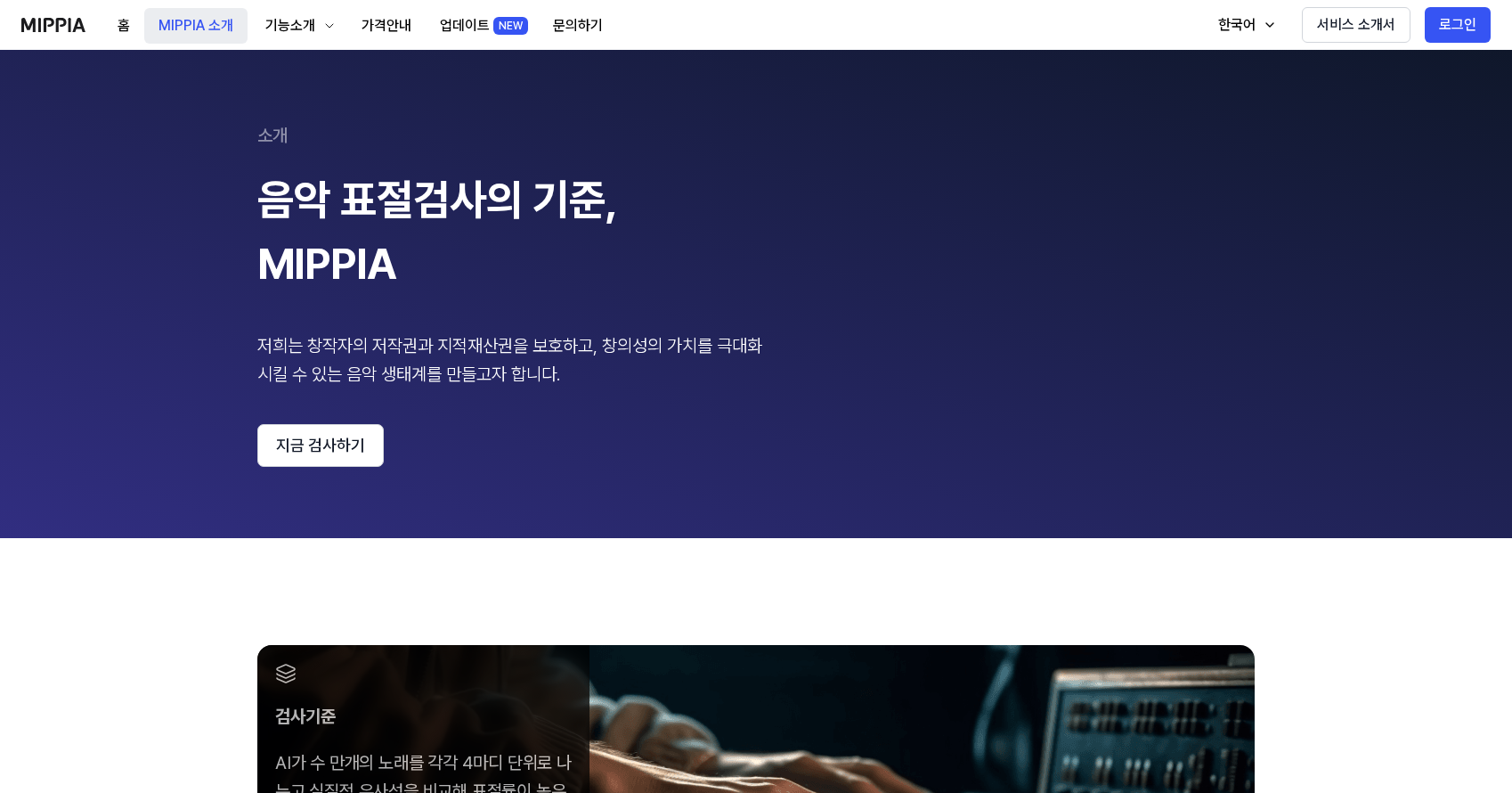
click at [148, 18] on button "MIPPIA 소개" at bounding box center [196, 25] width 103 height 35
click at [124, 27] on button "홈" at bounding box center [123, 25] width 41 height 35
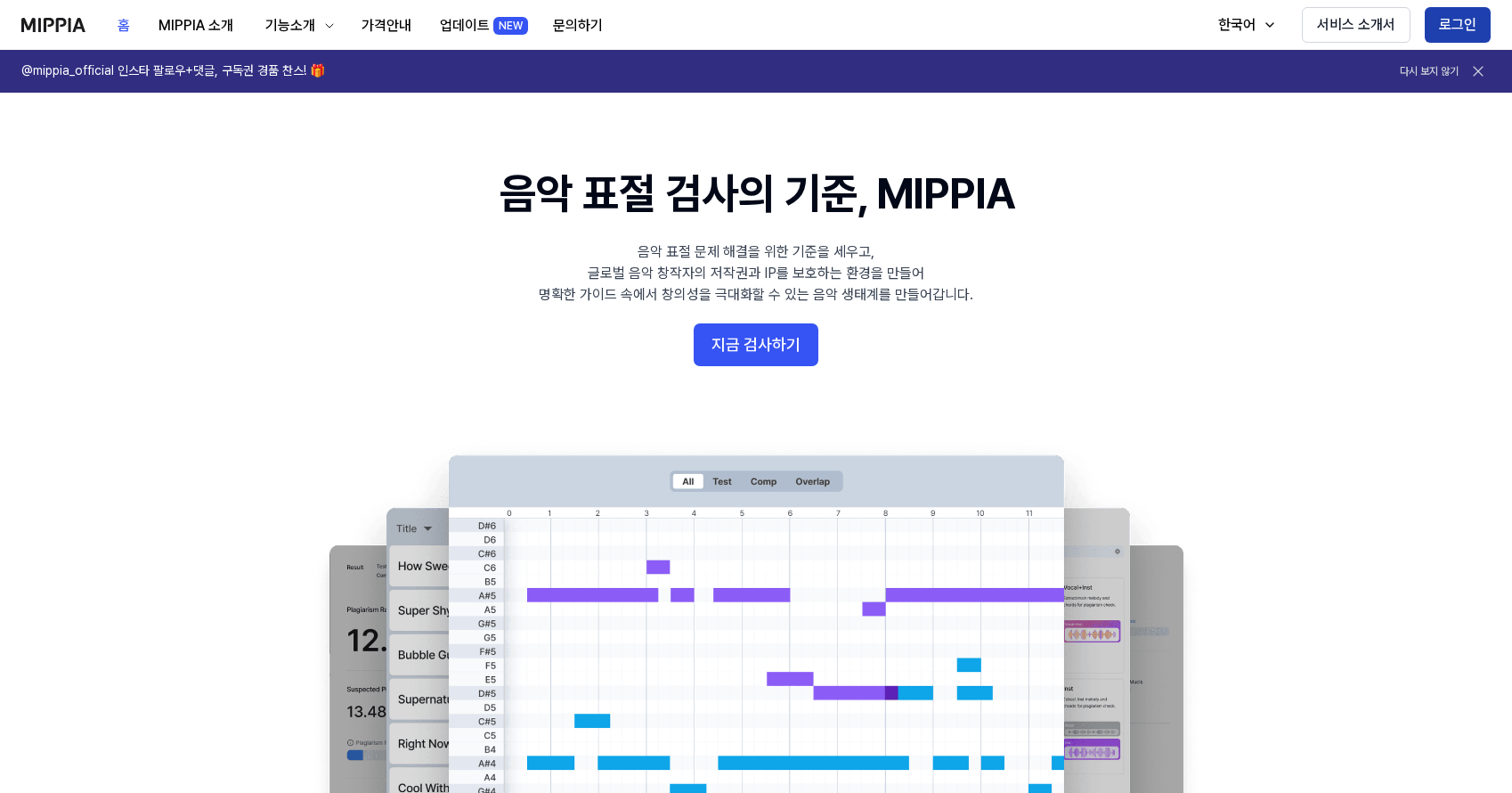
click at [1439, 31] on button "로그인" at bounding box center [1458, 24] width 66 height 35
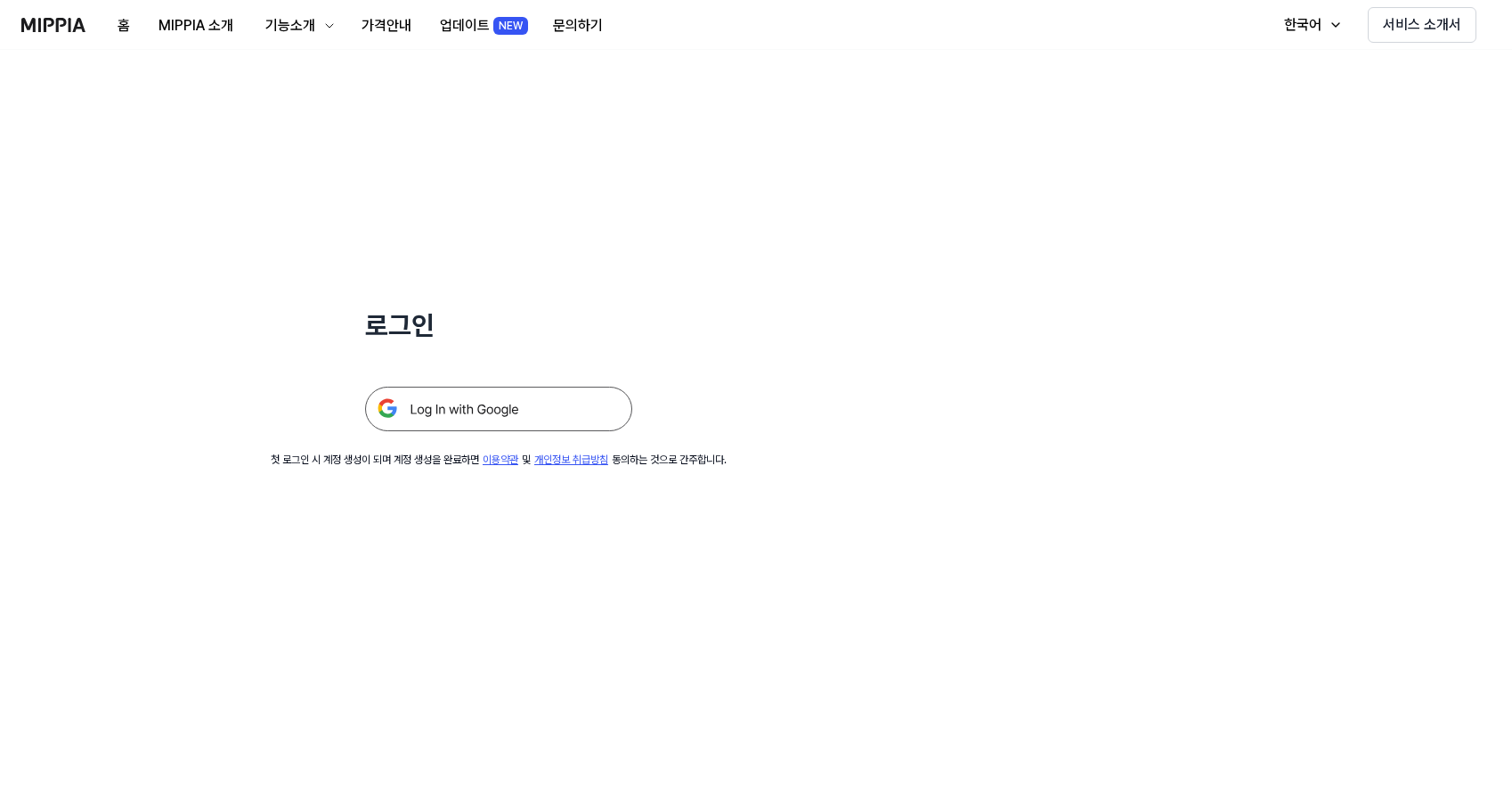
click at [560, 408] on img at bounding box center [498, 409] width 267 height 44
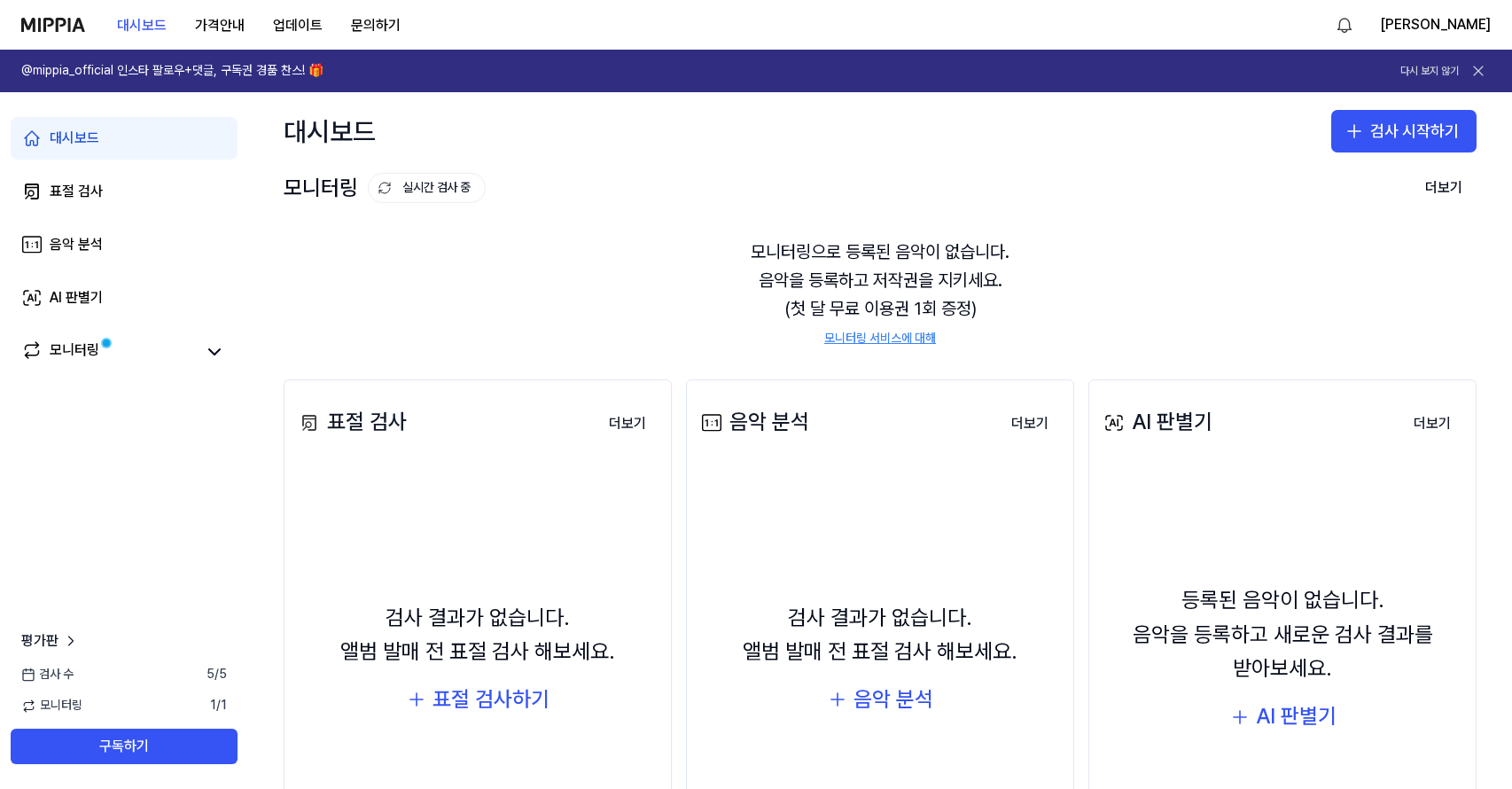
click at [1229, 262] on div "모니터링으로 등록된 음악이 없습니다. 음악을 등록하고 저작권을 지키세요. (첫 달 무료 이용권 1회 증정) 모니터링 서비스에 대해" at bounding box center [880, 292] width 1193 height 152
drag, startPoint x: 755, startPoint y: 252, endPoint x: 1062, endPoint y: 291, distance: 309.5
click at [1062, 291] on div "모니터링으로 등록된 음악이 없습니다. 음악을 등록하고 저작권을 지키세요. (첫 달 무료 이용권 1회 증정) 모니터링 서비스에 대해" at bounding box center [880, 292] width 1193 height 152
click at [1051, 291] on div at bounding box center [1051, 291] width 0 height 0
click at [354, 788] on div at bounding box center [177, 789] width 354 height 0
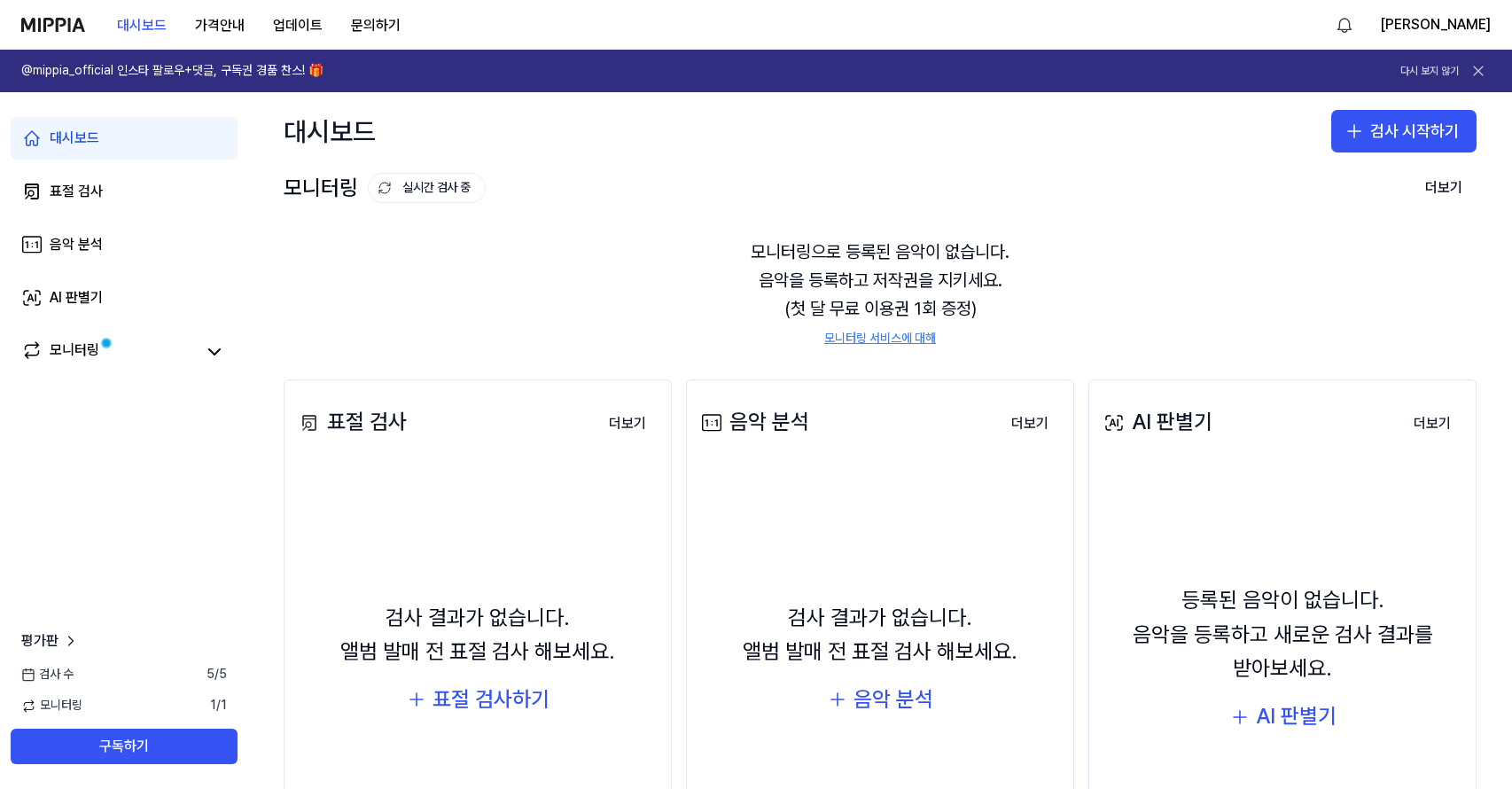
click at [1042, 280] on div "모니터링으로 등록된 음악이 없습니다. 음악을 등록하고 저작권을 지키세요. (첫 달 무료 이용권 1회 증정) 모니터링 서비스에 대해" at bounding box center [880, 292] width 1193 height 152
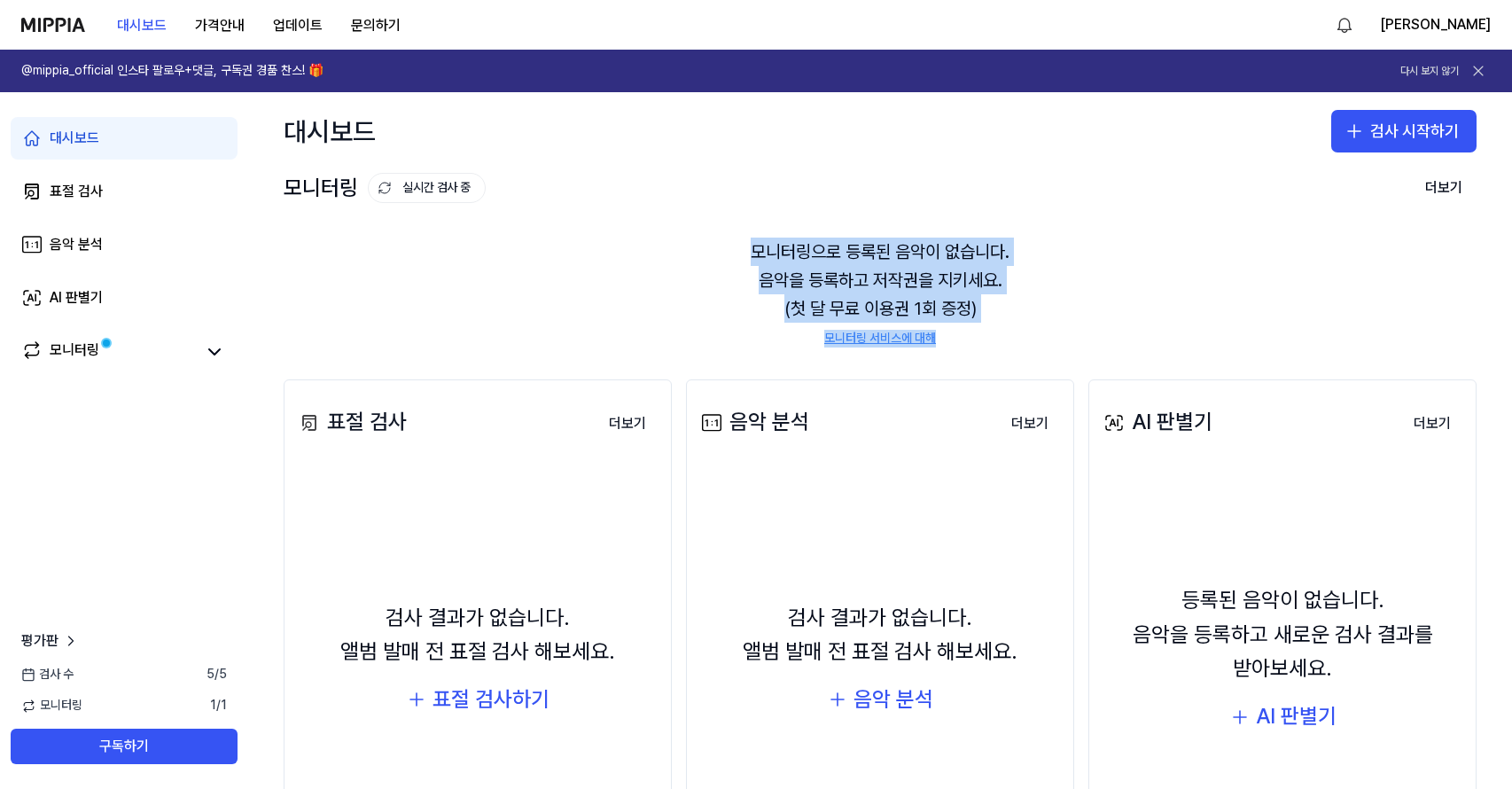
drag, startPoint x: 920, startPoint y: 336, endPoint x: 652, endPoint y: 235, distance: 286.4
click at [652, 235] on div "모니터링으로 등록된 음악이 없습니다. 음악을 등록하고 저작권을 지키세요. (첫 달 무료 이용권 1회 증정) 모니터링 서비스에 대해" at bounding box center [880, 292] width 1193 height 152
click at [603, 234] on div "모니터링으로 등록된 음악이 없습니다. 음악을 등록하고 저작권을 지키세요. (첫 달 무료 이용권 1회 증정) 모니터링 서비스에 대해" at bounding box center [880, 292] width 1193 height 152
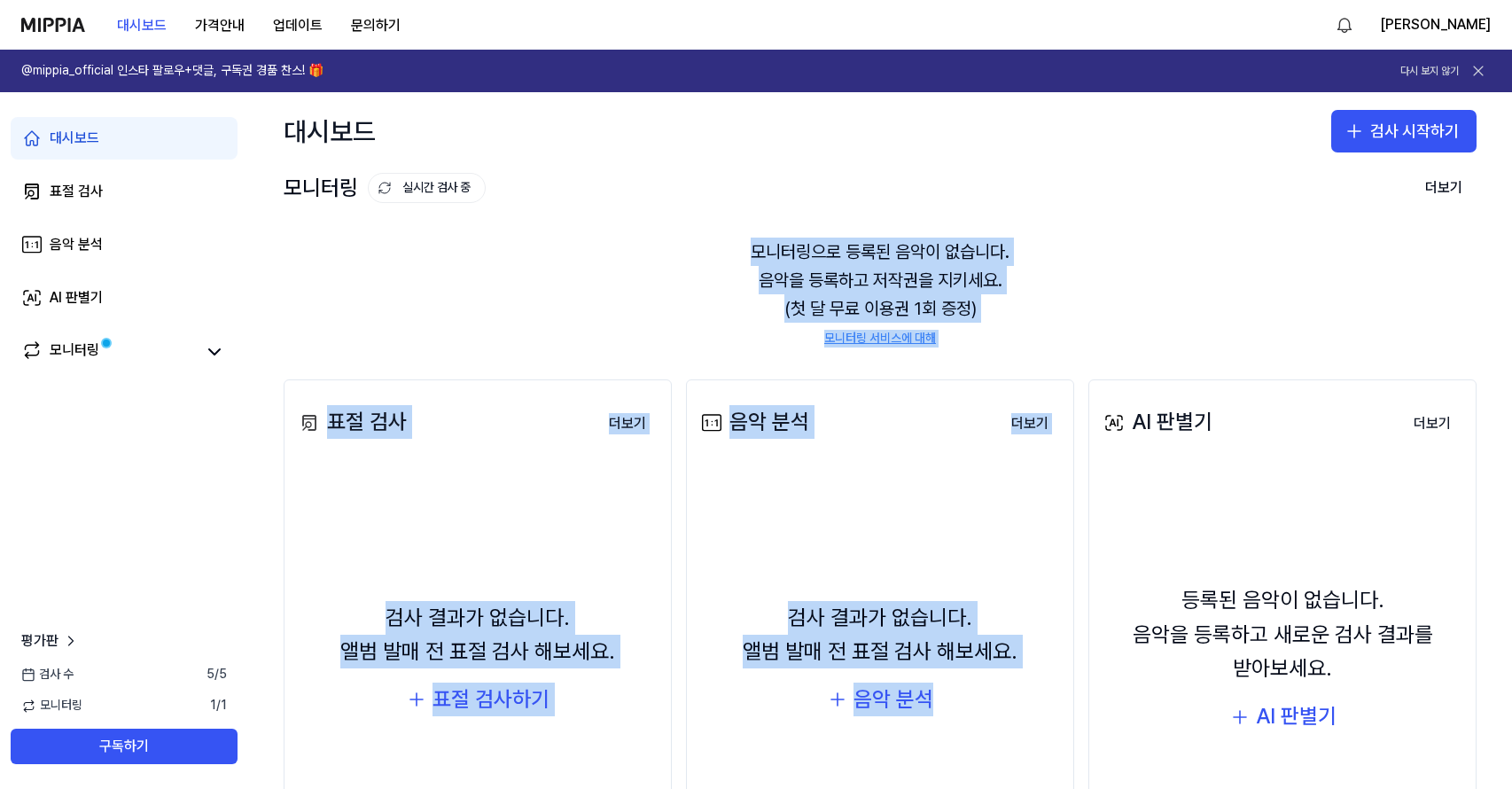
drag, startPoint x: 536, startPoint y: 253, endPoint x: 1080, endPoint y: 344, distance: 551.6
click at [1080, 344] on div "대시보드 검사 시작하기 모니터링 실시간 검사 중 더보기 모니터링 모니터링으로 등록된 음악이 없습니다. 음악을 등록하고 저작권을 지키세요. (첫…" at bounding box center [880, 440] width 1264 height 696
click at [1049, 334] on div "모니터링으로 등록된 음악이 없습니다. 음악을 등록하고 저작권을 지키세요. (첫 달 무료 이용권 1회 증정) 모니터링 서비스에 대해" at bounding box center [880, 292] width 1193 height 152
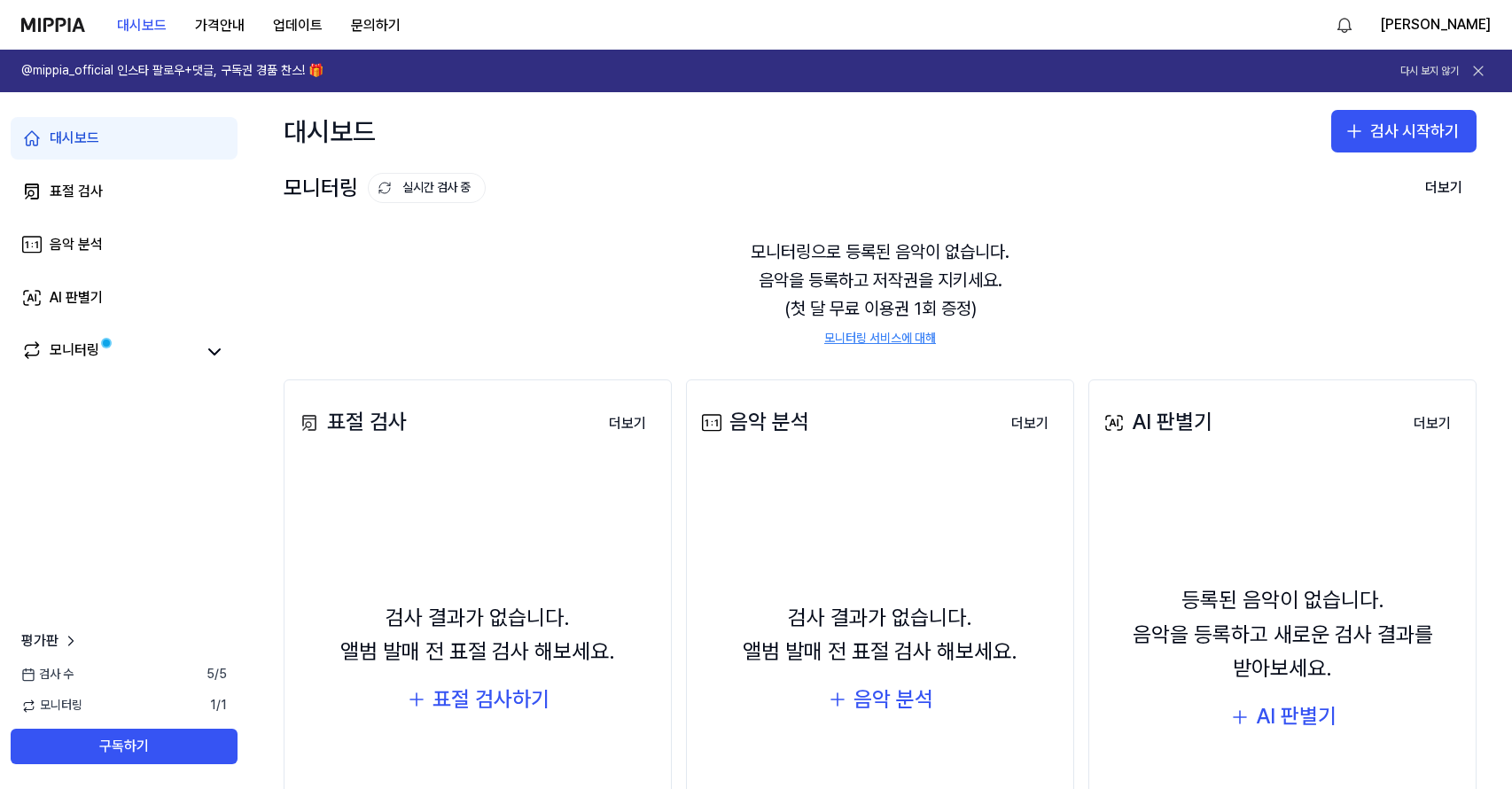
click at [71, 24] on img at bounding box center [53, 25] width 64 height 14
click at [239, 15] on button "가격안내" at bounding box center [219, 25] width 78 height 35
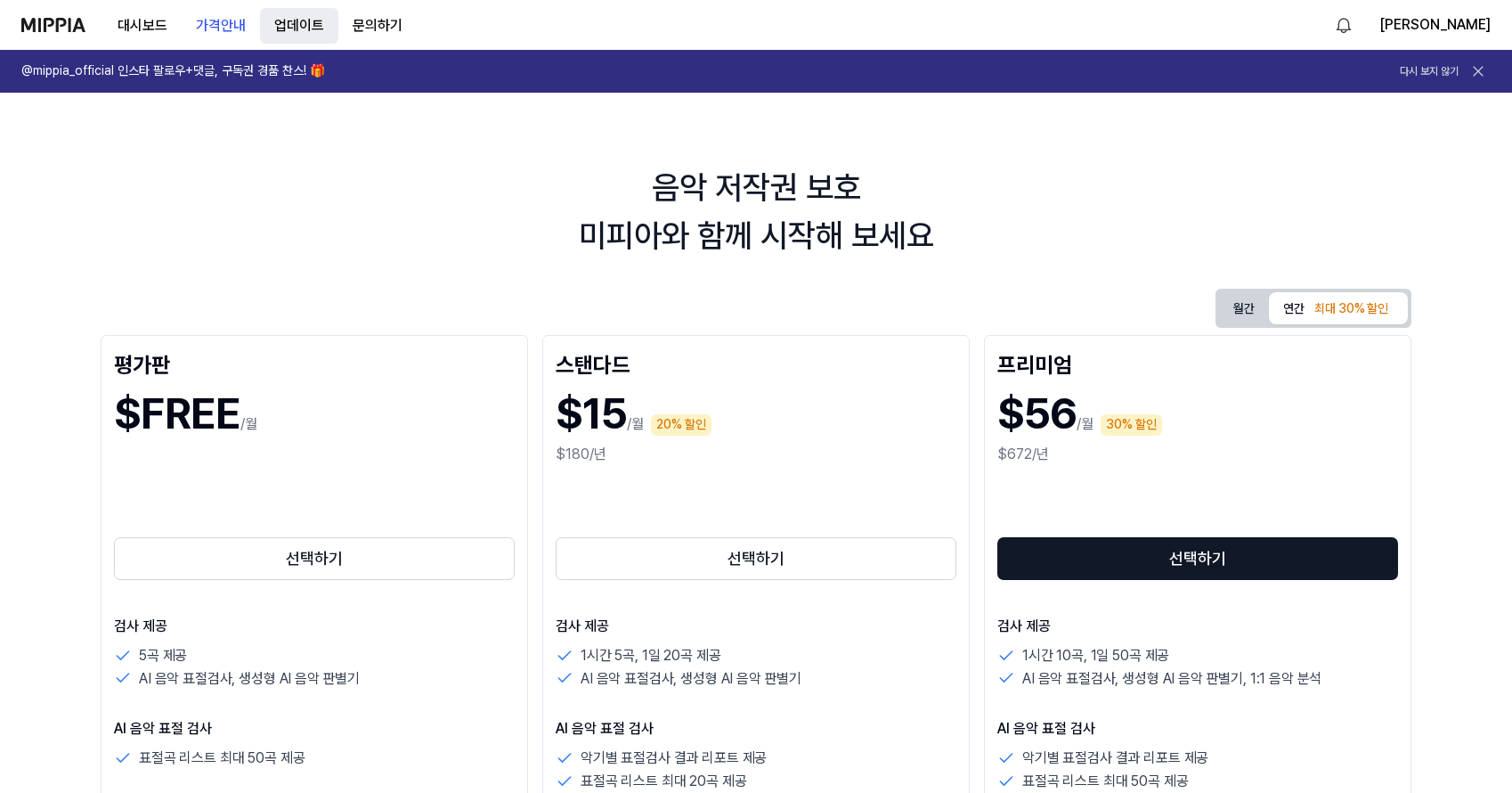
click at [295, 14] on button "업데이트" at bounding box center [299, 25] width 78 height 35
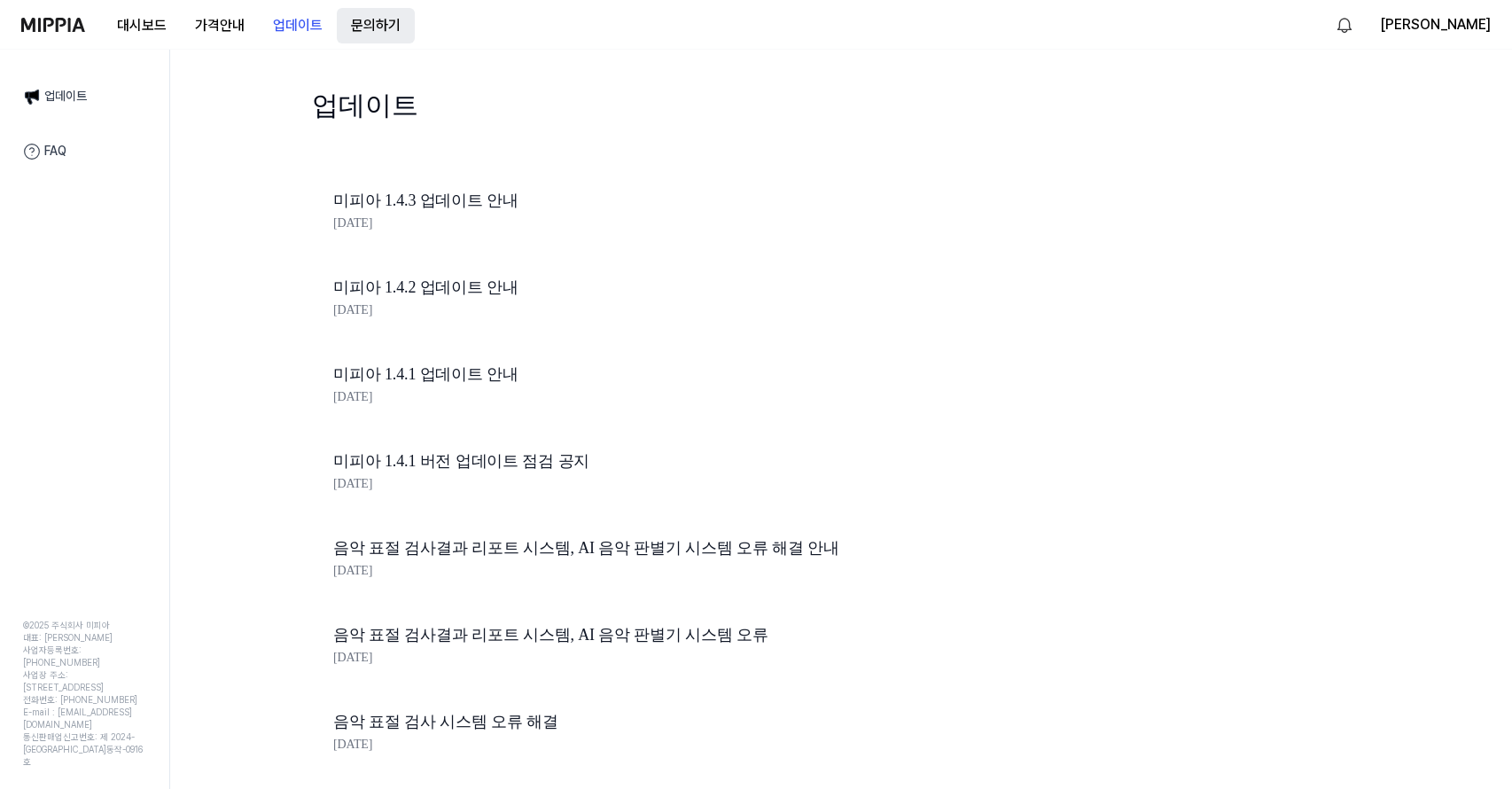
click at [366, 29] on button "문의하기" at bounding box center [375, 25] width 78 height 35
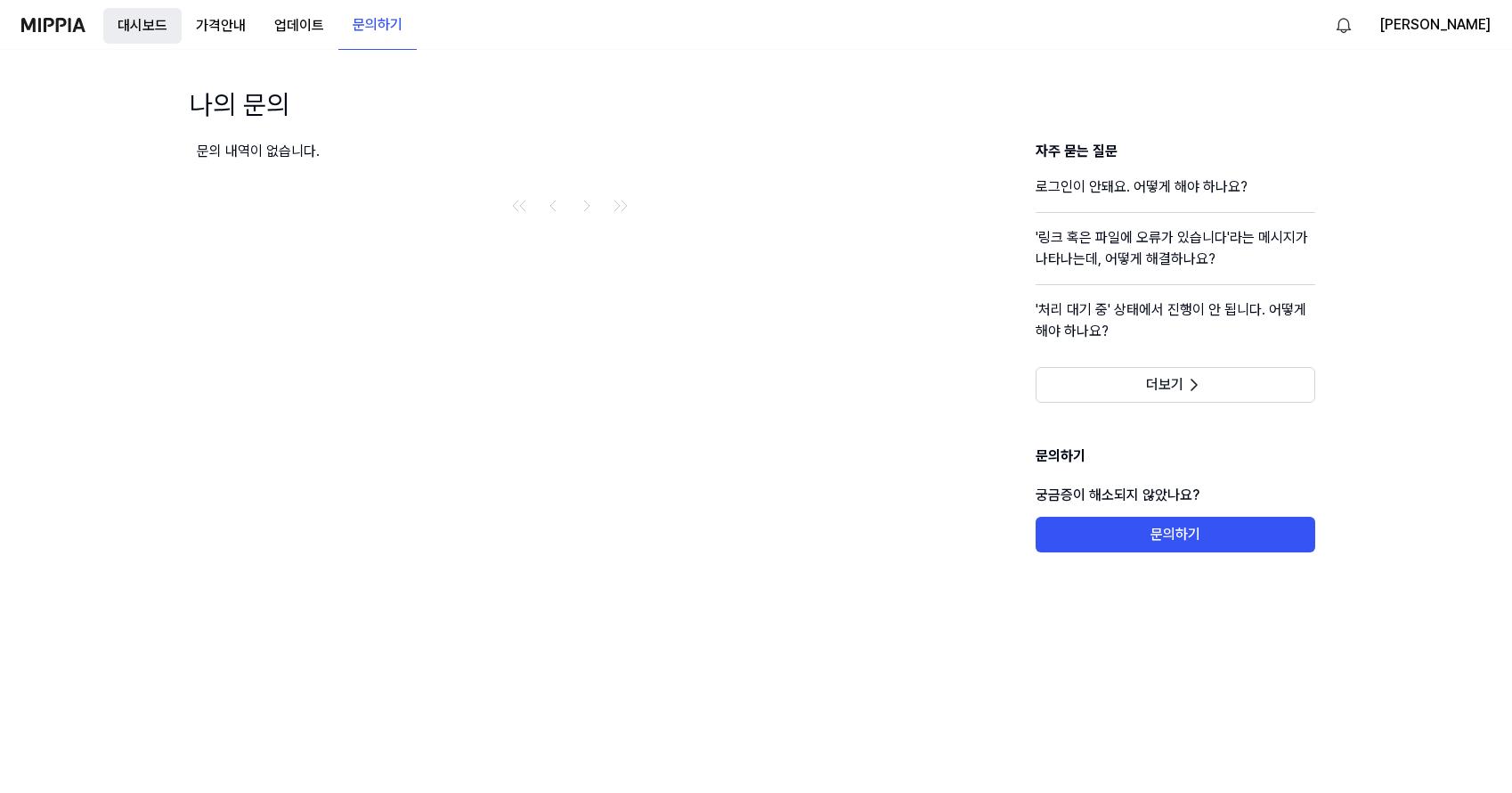
click at [105, 26] on button "대시보드" at bounding box center [142, 25] width 78 height 35
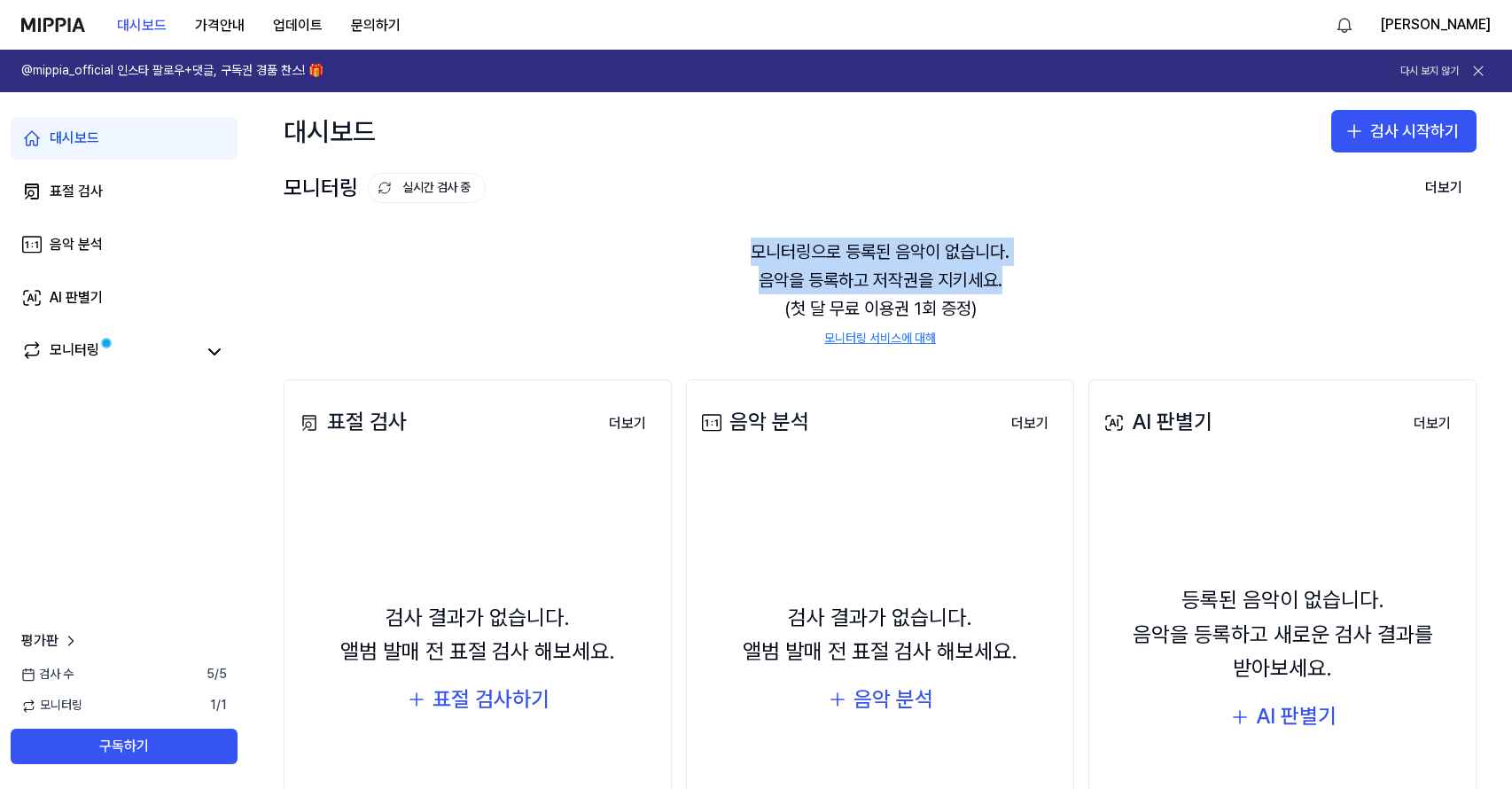
drag, startPoint x: 738, startPoint y: 252, endPoint x: 1105, endPoint y: 292, distance: 369.2
click at [1103, 292] on div "모니터링으로 등록된 음악이 없습니다. 음악을 등록하고 저작권을 지키세요. (첫 달 무료 이용권 1회 증정) 모니터링 서비스에 대해" at bounding box center [880, 292] width 1193 height 152
click at [1128, 295] on div "모니터링으로 등록된 음악이 없습니다. 음악을 등록하고 저작권을 지키세요. (첫 달 무료 이용권 1회 증정) 모니터링 서비스에 대해" at bounding box center [880, 292] width 1193 height 152
drag, startPoint x: 1151, startPoint y: 303, endPoint x: 945, endPoint y: 193, distance: 233.5
click at [945, 193] on div "모니터링 실시간 검사 중 더보기 모니터링 모니터링으로 등록된 음악이 없습니다. 음악을 등록하고 저작권을 지키세요. (첫 달 무료 이용권 1회 …" at bounding box center [880, 257] width 1264 height 174
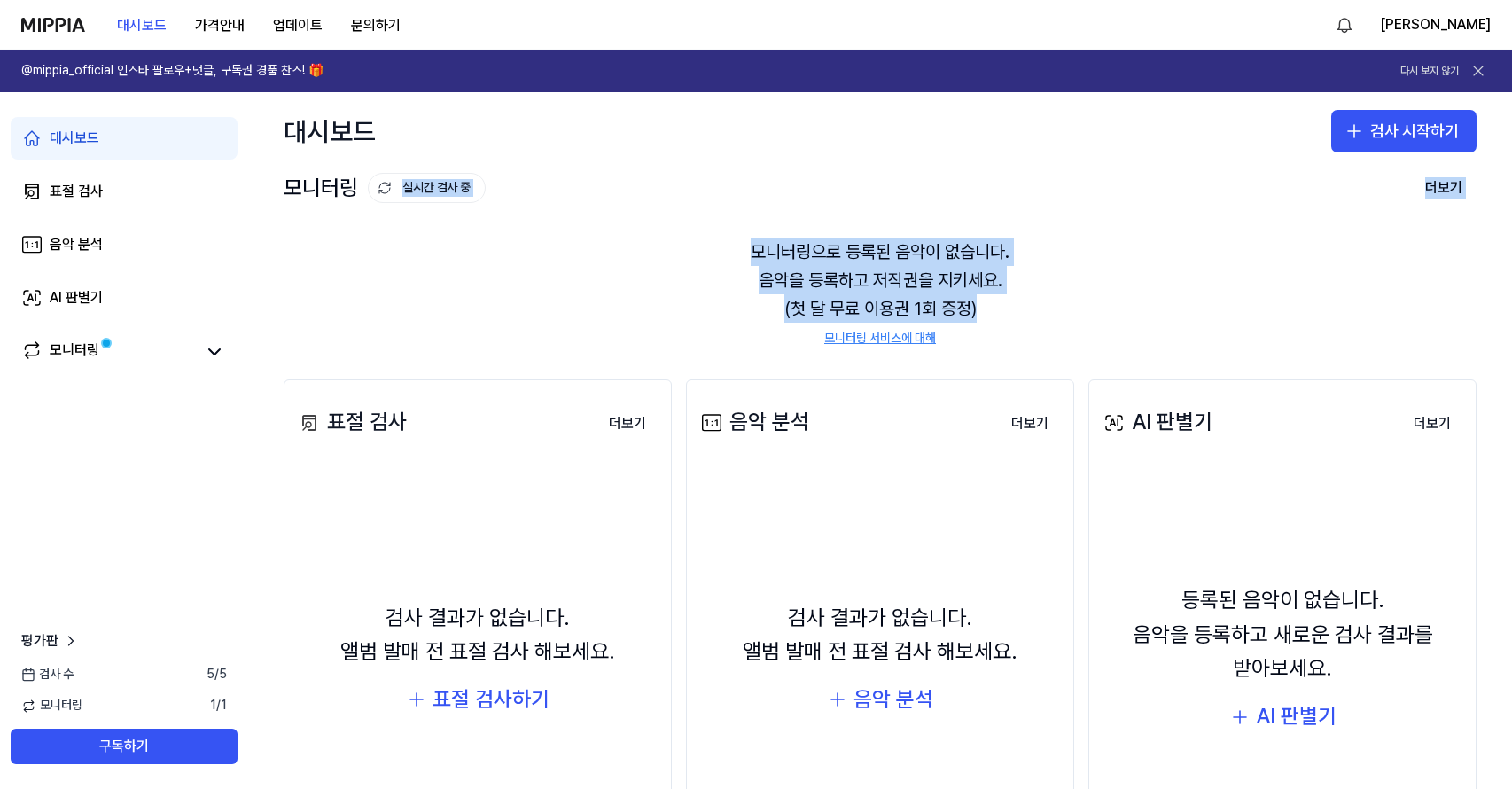
drag, startPoint x: 1201, startPoint y: 268, endPoint x: 1365, endPoint y: 230, distance: 168.3
click at [1202, 268] on div "모니터링으로 등록된 음악이 없습니다. 음악을 등록하고 저작권을 지키세요. (첫 달 무료 이용권 1회 증정) 모니터링 서비스에 대해" at bounding box center [880, 292] width 1193 height 152
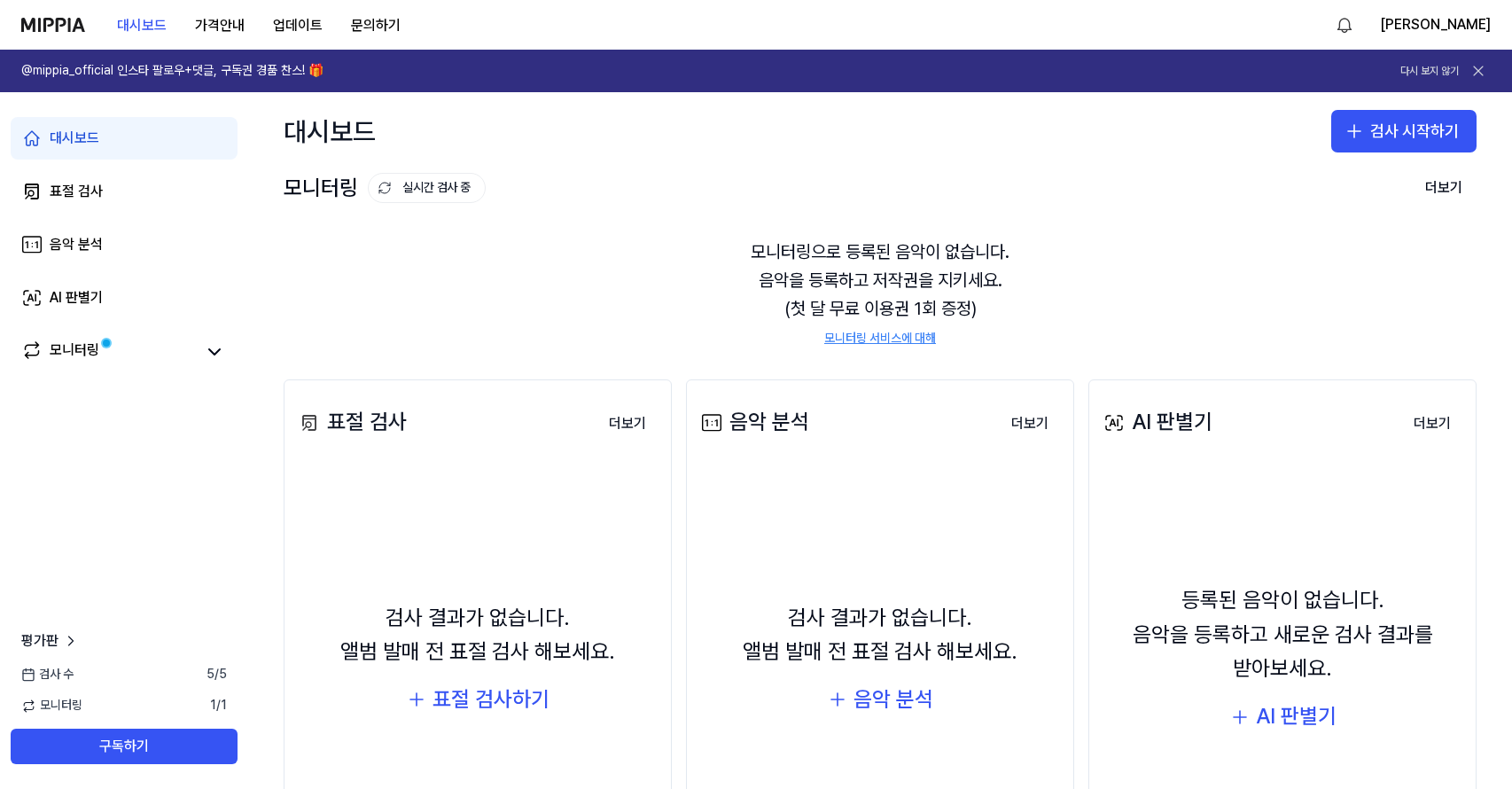
click at [1473, 73] on icon at bounding box center [1479, 71] width 18 height 18
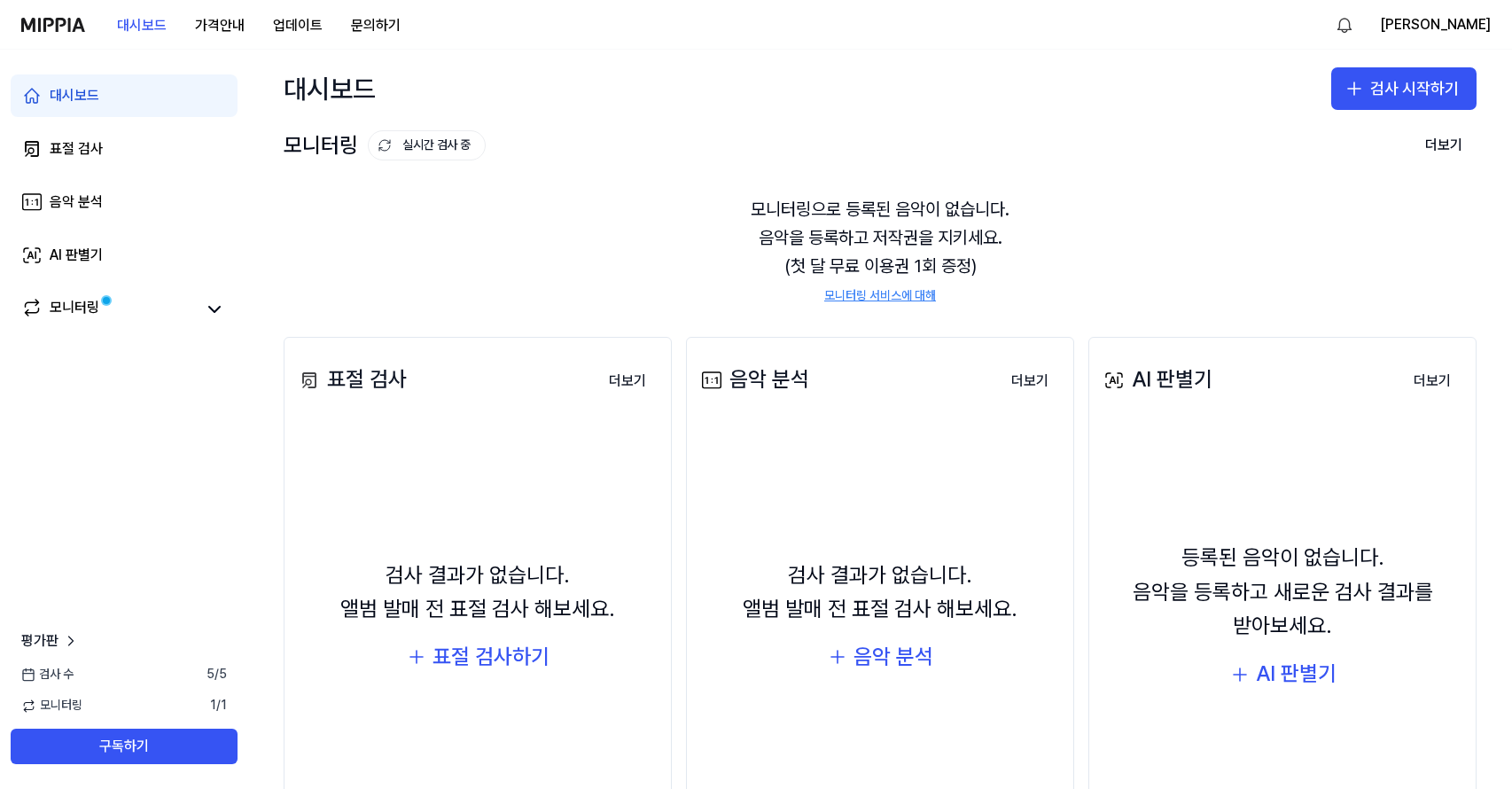
click at [49, 21] on img at bounding box center [53, 25] width 64 height 14
click at [131, 284] on div "대시보드 표절 검사 음악 분석 AI 판별기 모니터링" at bounding box center [124, 202] width 248 height 305
click at [136, 302] on link "모니터링" at bounding box center [108, 309] width 174 height 25
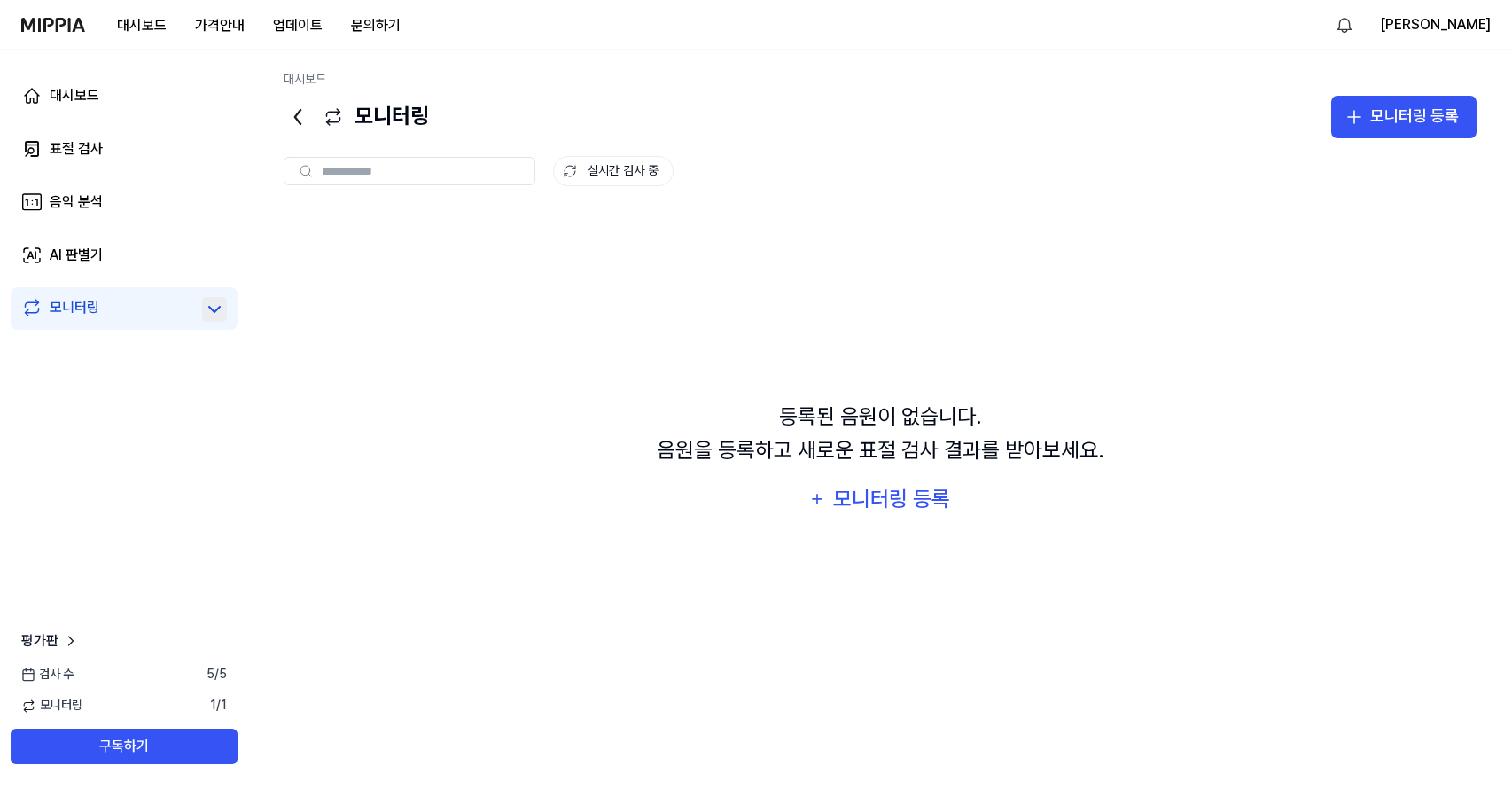
click at [217, 310] on icon at bounding box center [215, 309] width 22 height 22
click at [17, 23] on nav "대시보드 가격안내 업데이트 문의하기 Ashe Ahn" at bounding box center [756, 24] width 1512 height 50
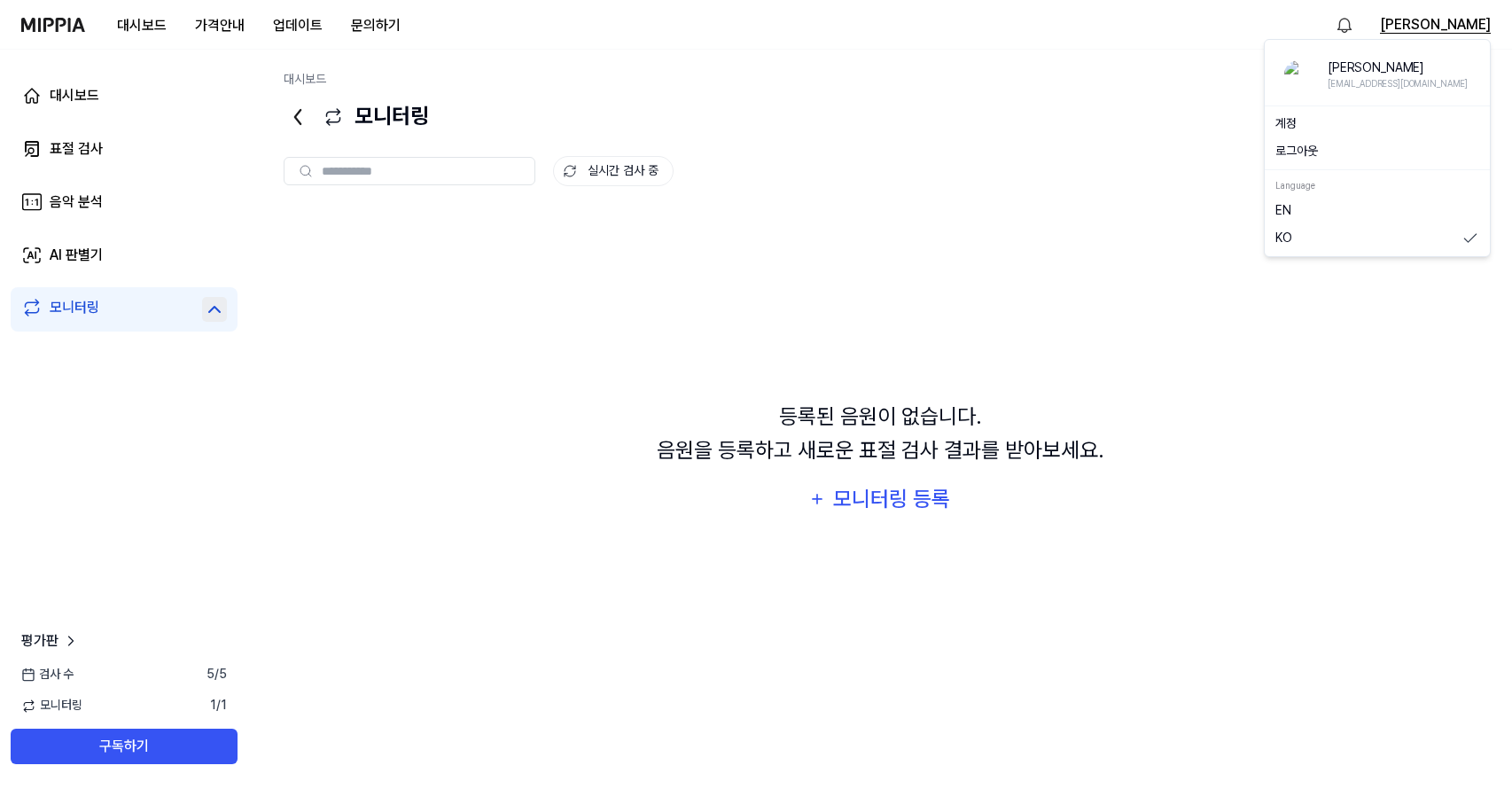
click at [1464, 28] on button "[PERSON_NAME]" at bounding box center [1434, 25] width 111 height 22
